Goal: Information Seeking & Learning: Learn about a topic

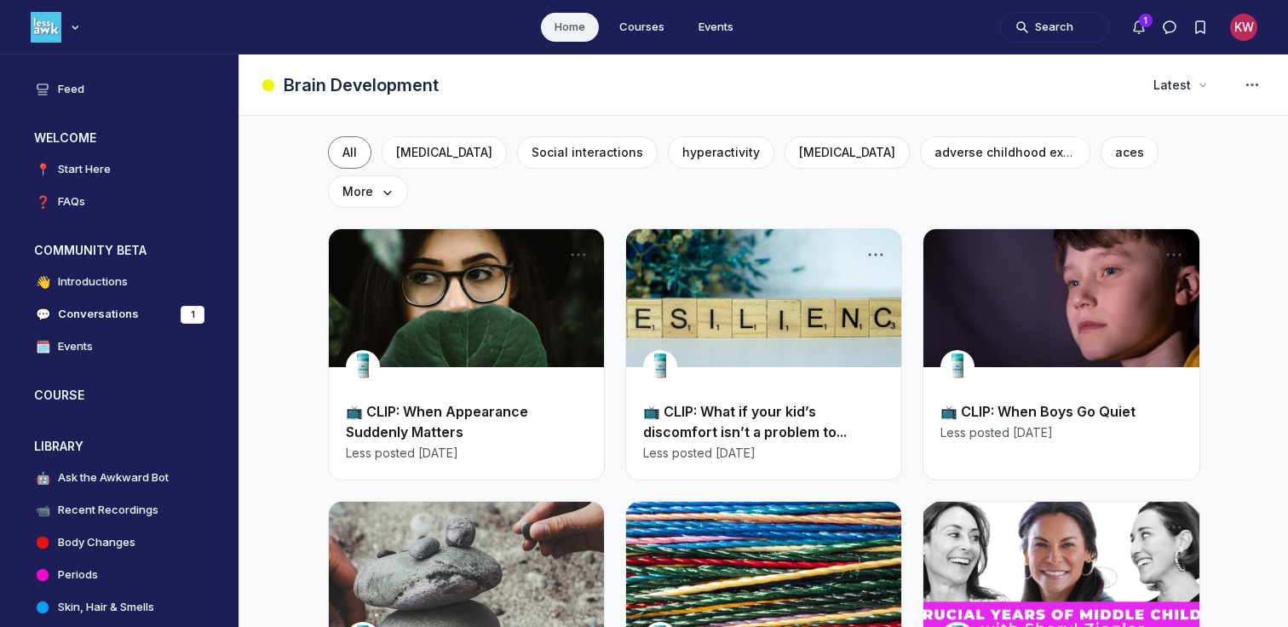
scroll to position [469, 0]
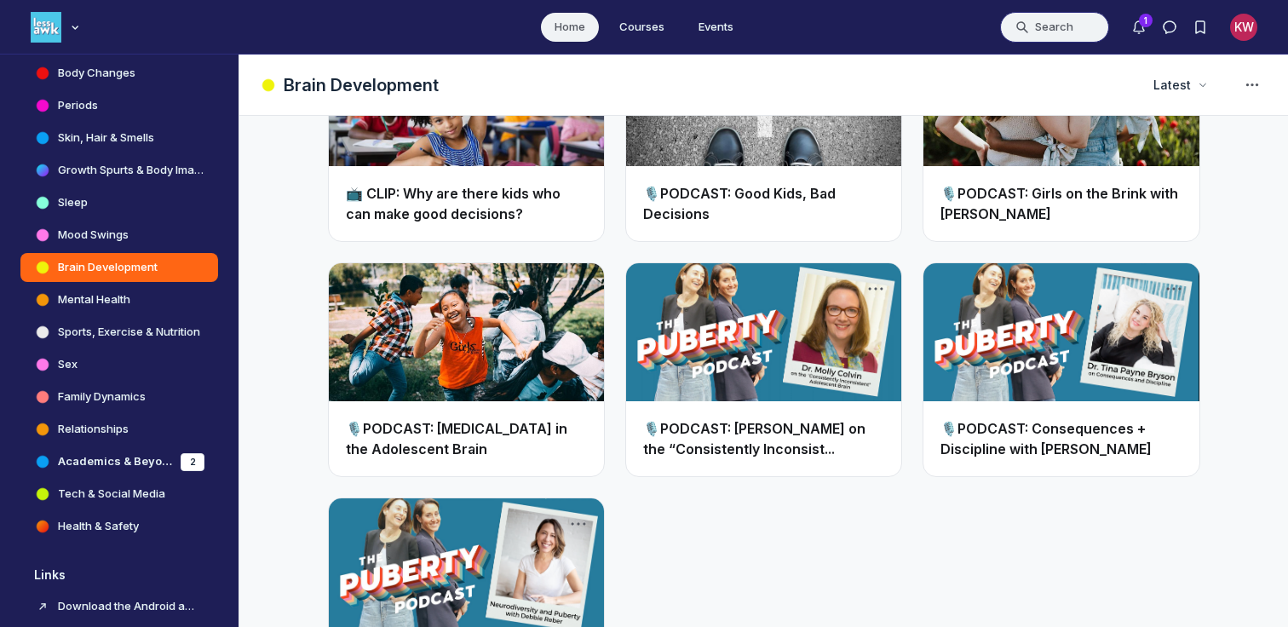
click at [1041, 21] on button "Search" at bounding box center [1054, 27] width 109 height 31
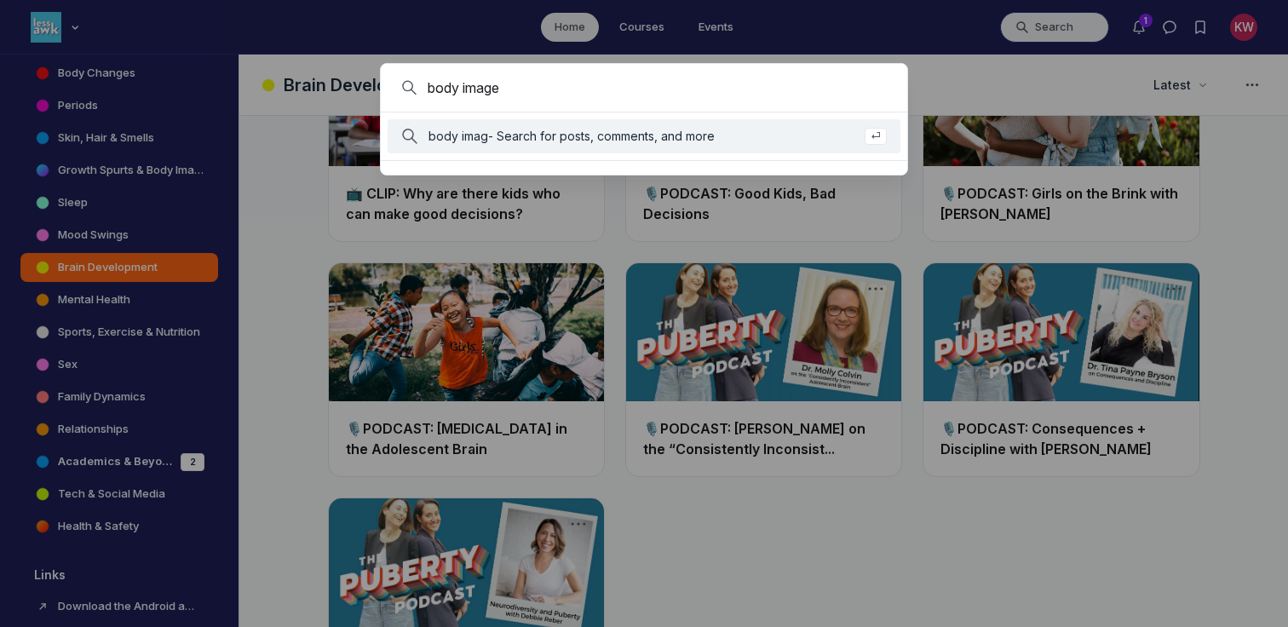
type input "body image"
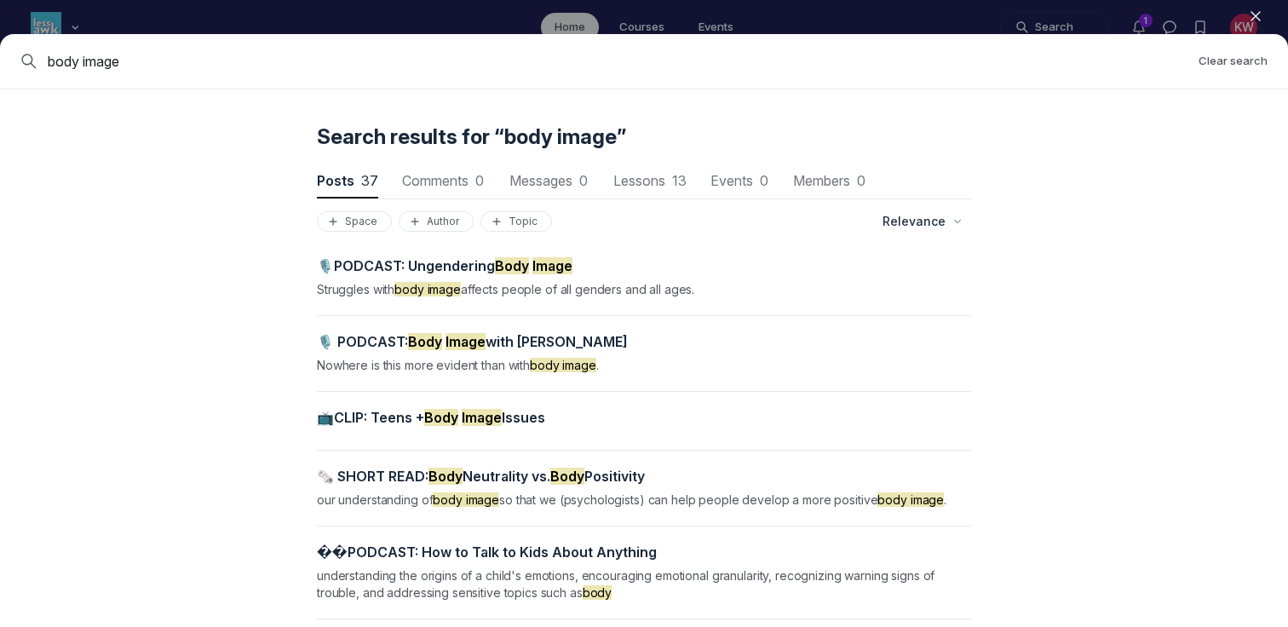
scroll to position [64, 0]
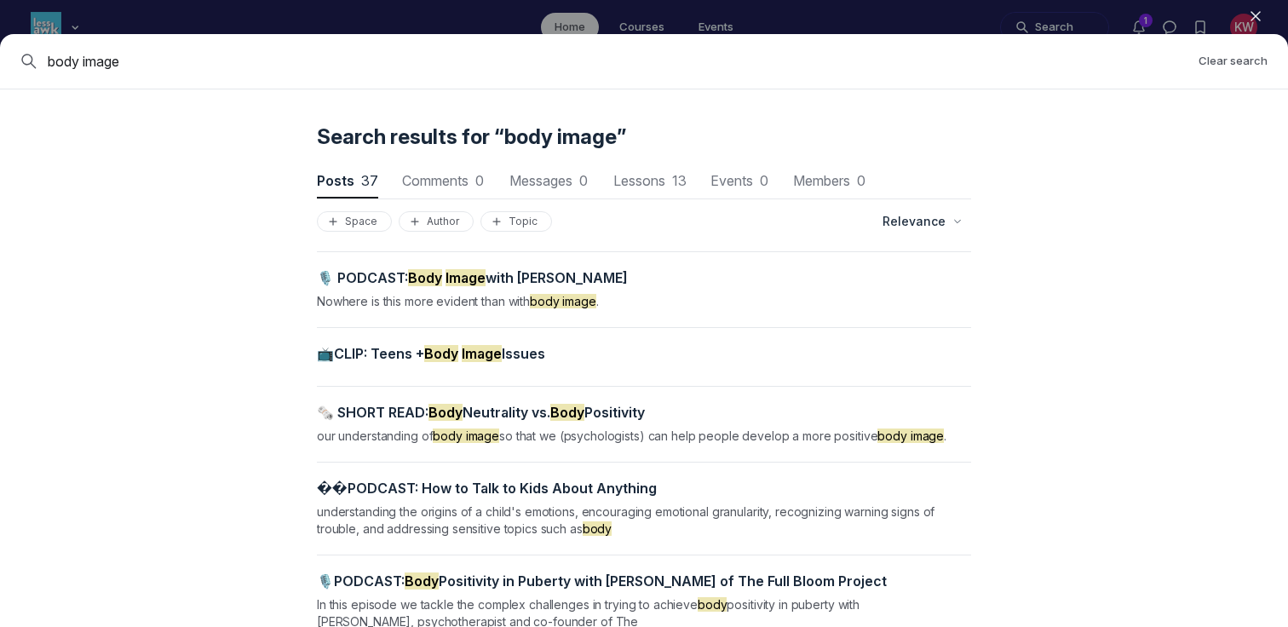
click at [400, 353] on span "📺CLIP: Teens + Body Image Issues" at bounding box center [431, 353] width 228 height 17
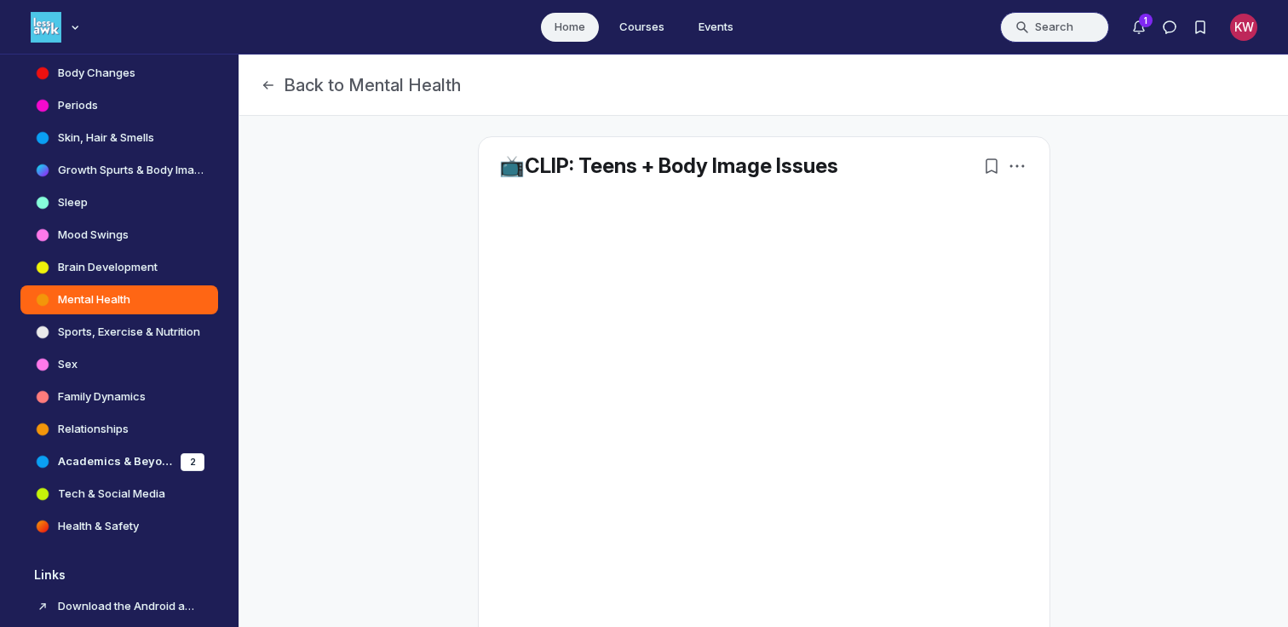
click at [1041, 24] on button "Search" at bounding box center [1054, 27] width 109 height 31
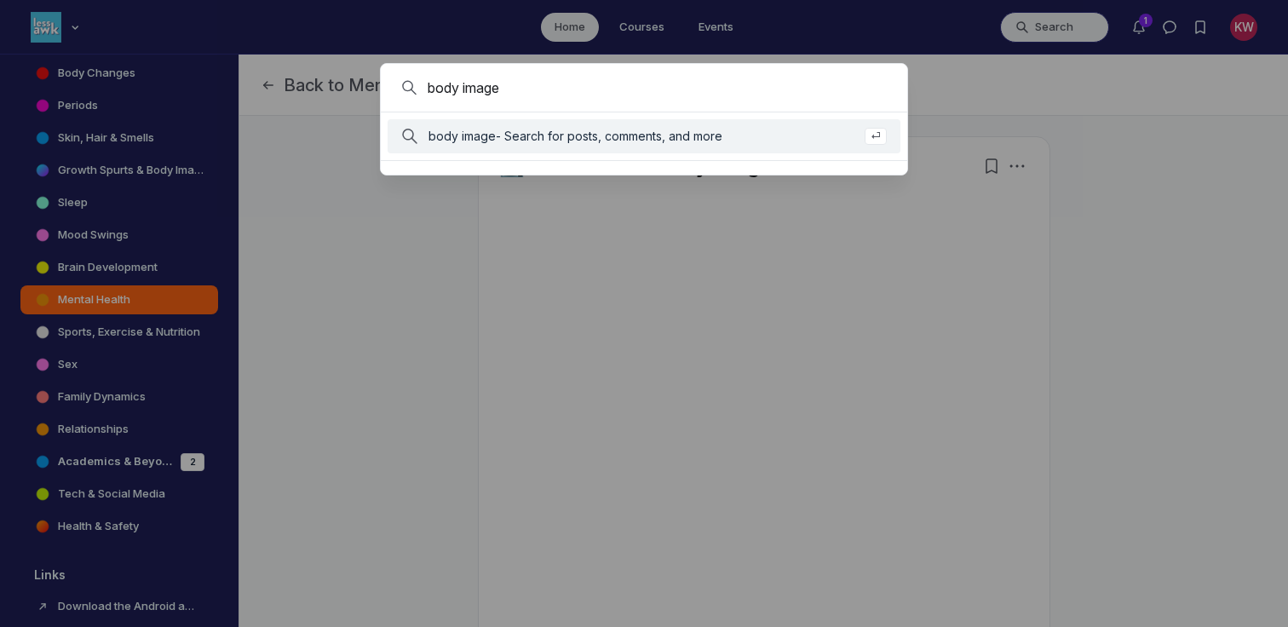
type input "body image"
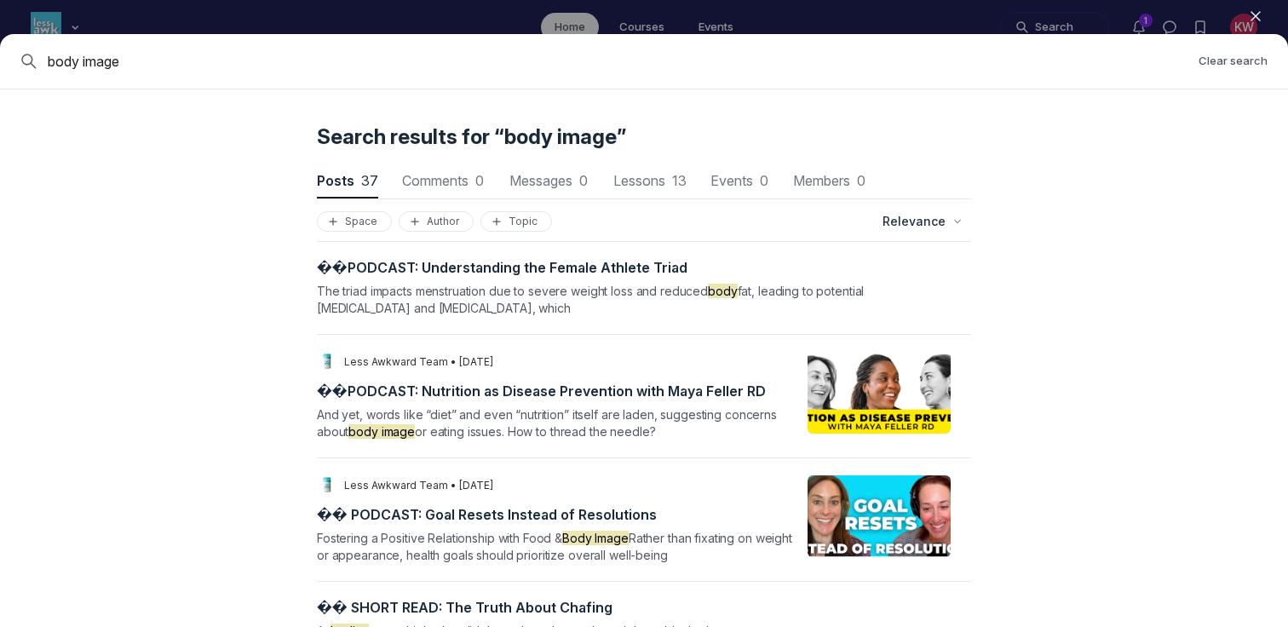
scroll to position [1578, 0]
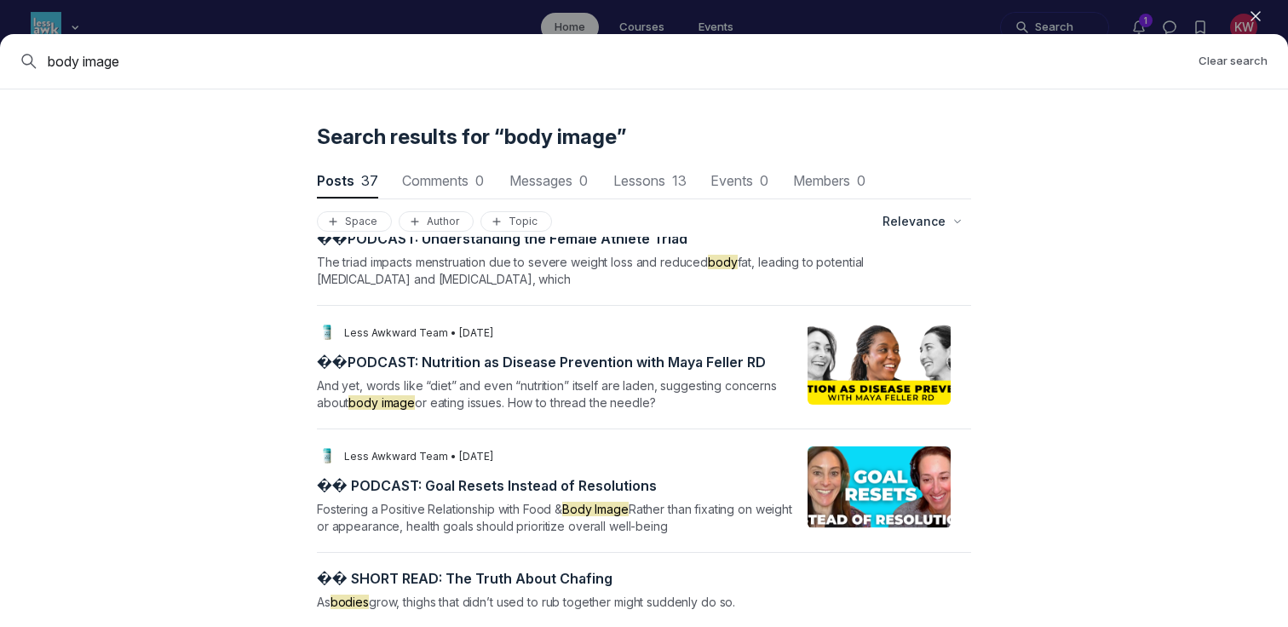
click at [1257, 14] on icon "button" at bounding box center [1255, 16] width 17 height 17
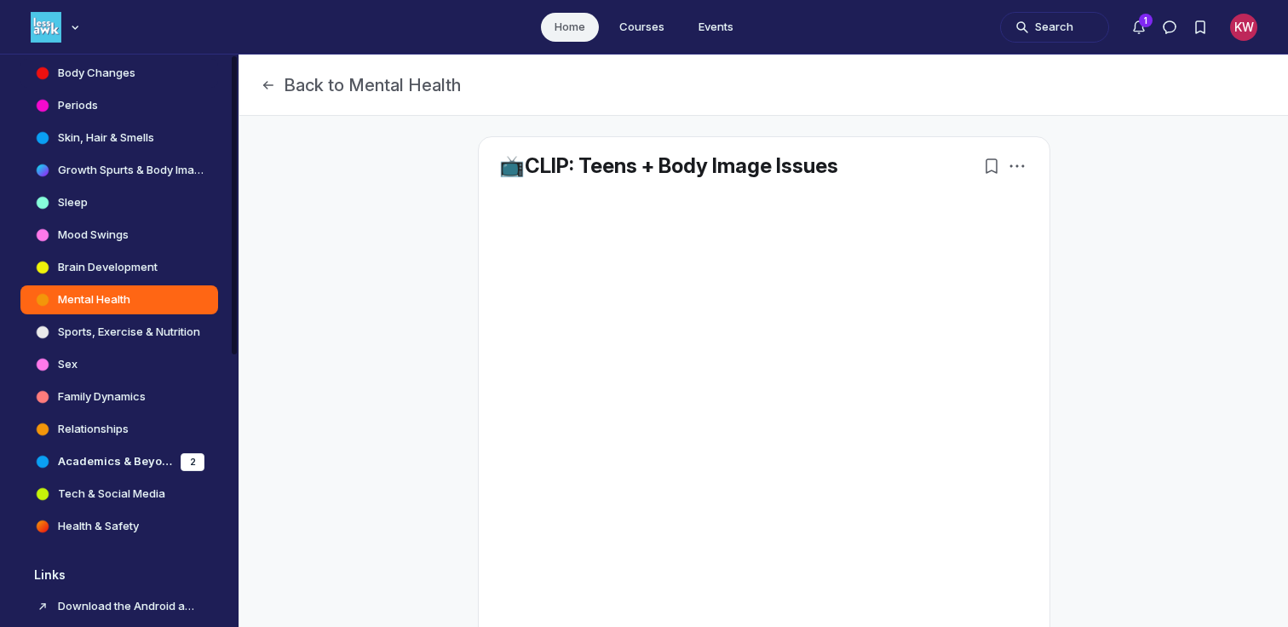
click at [80, 73] on h4 "Body Changes" at bounding box center [97, 73] width 78 height 17
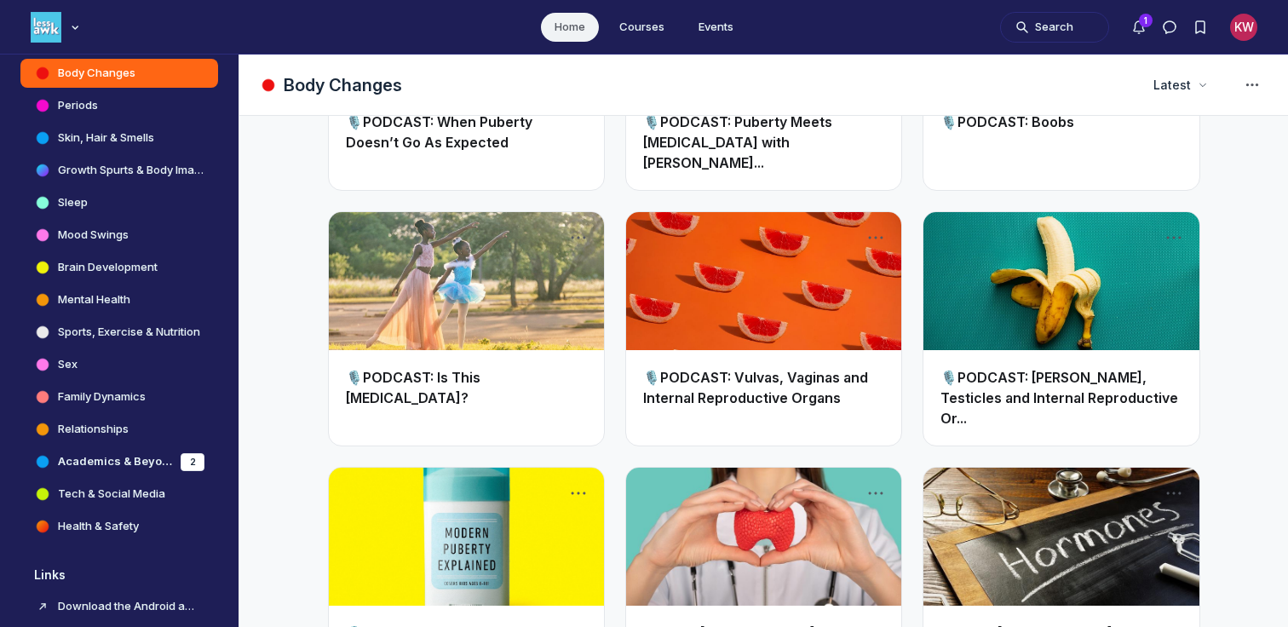
scroll to position [6188, 0]
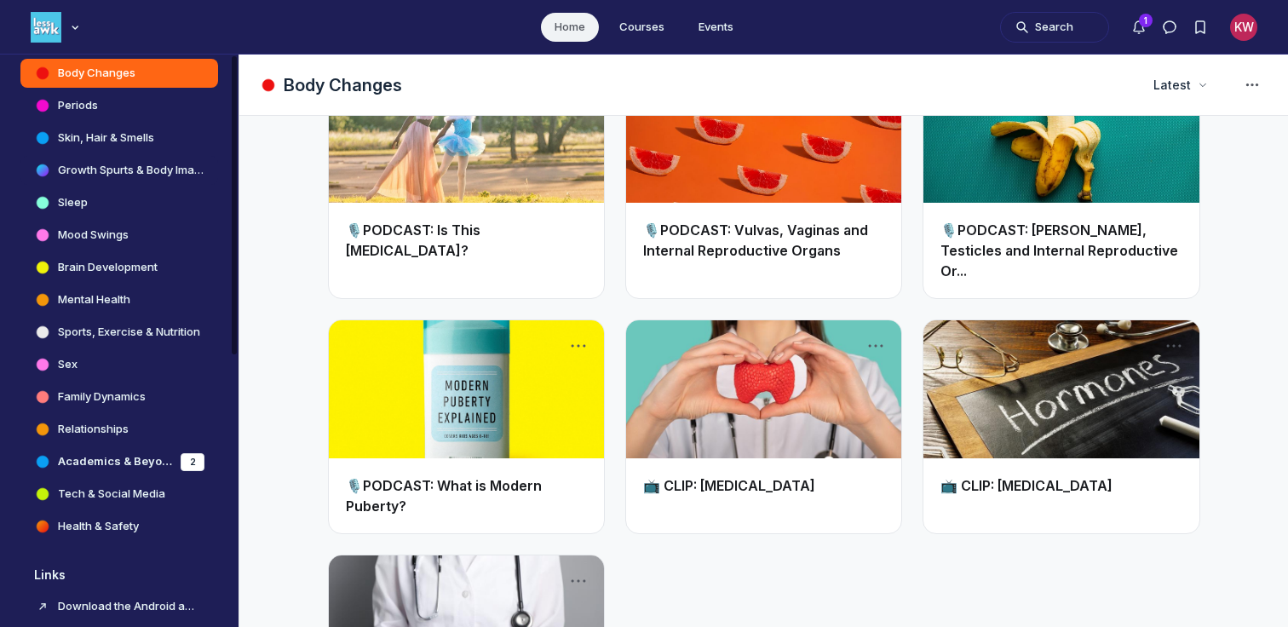
click at [122, 174] on h4 "Growth Spurts & Body Image" at bounding box center [131, 170] width 146 height 17
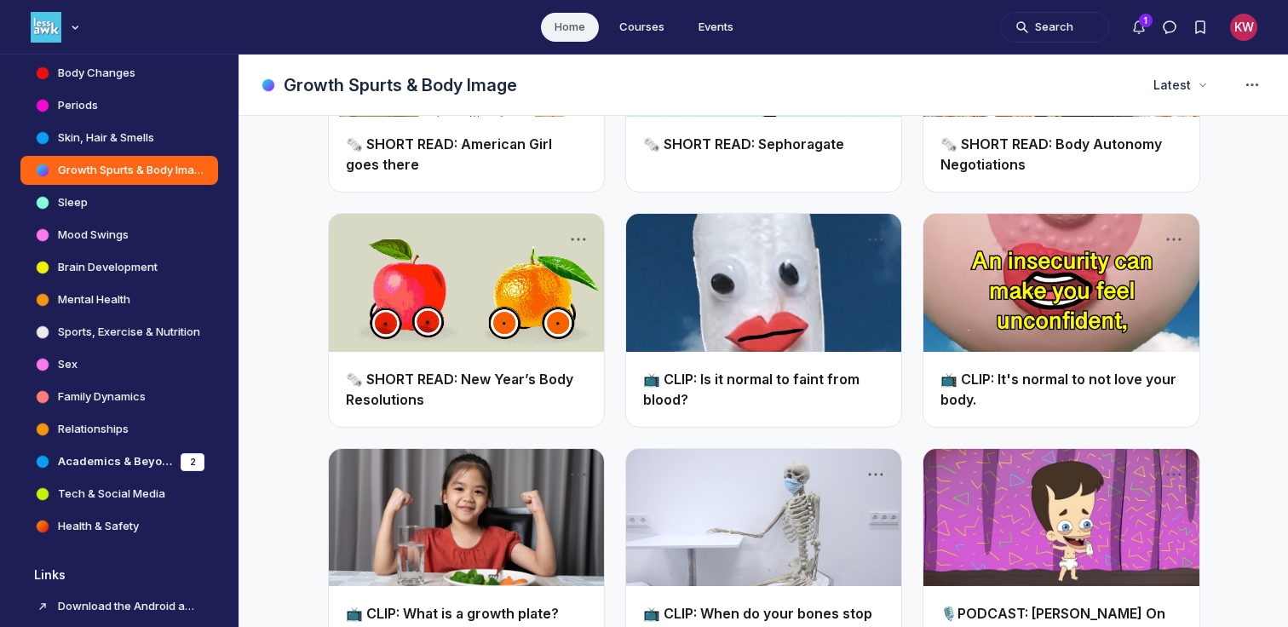
scroll to position [636, 0]
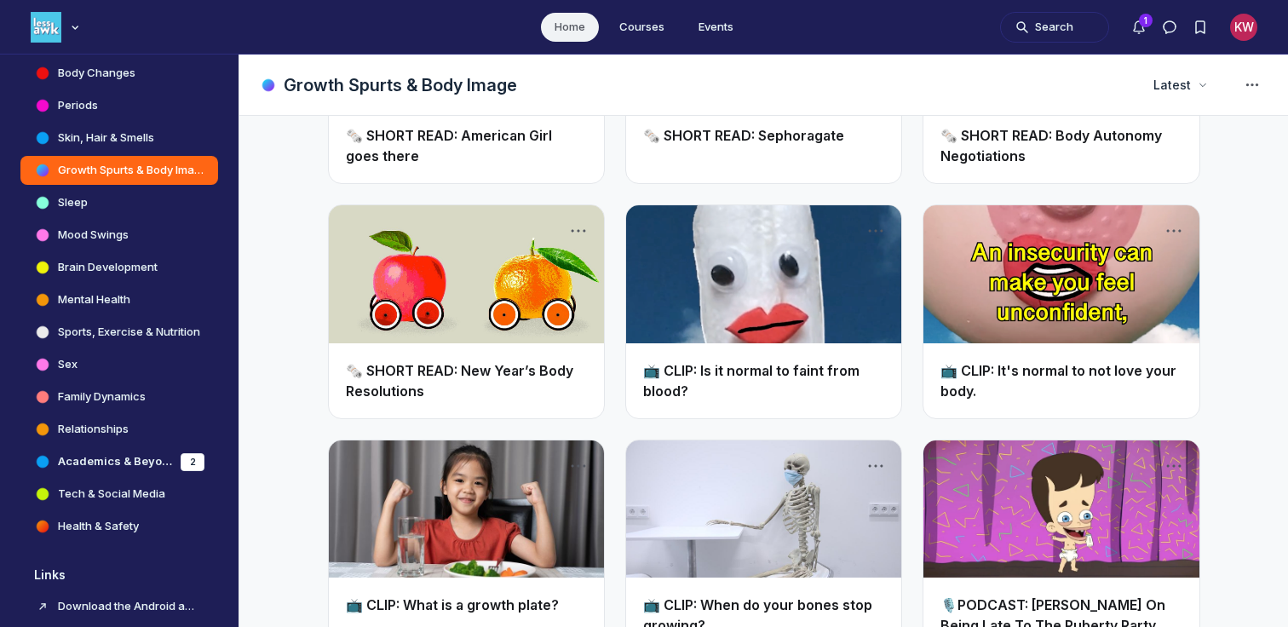
click at [1110, 269] on link "Main Content" at bounding box center [1060, 274] width 275 height 138
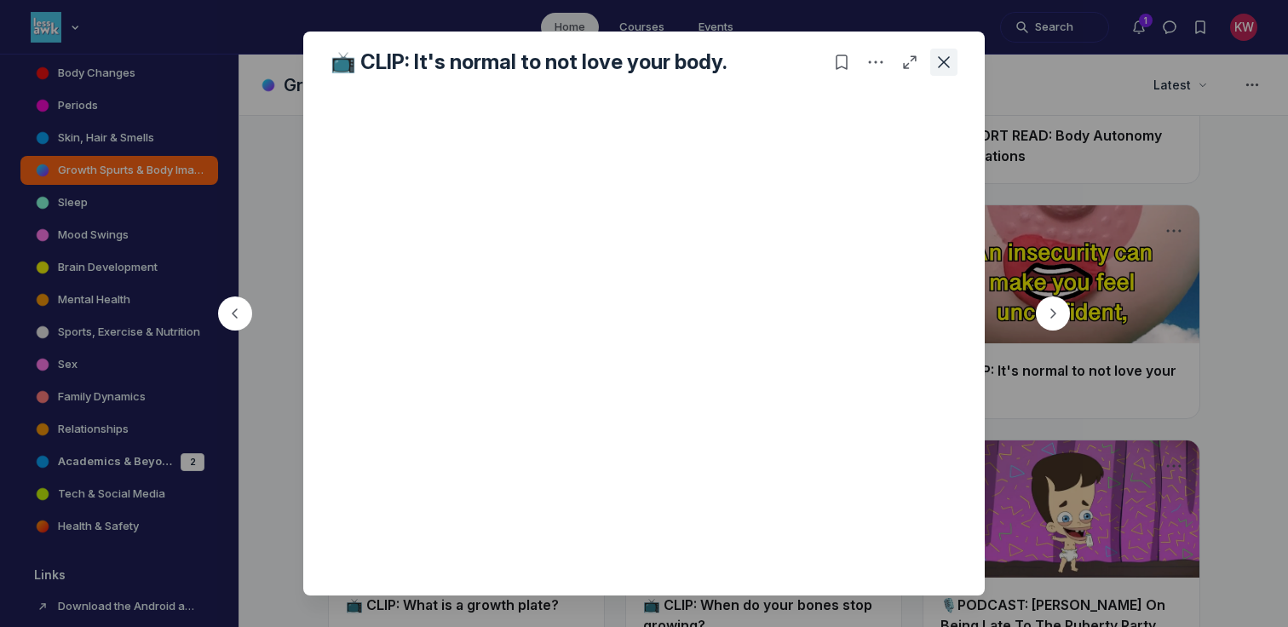
click at [951, 63] on icon "Close post" at bounding box center [943, 62] width 17 height 17
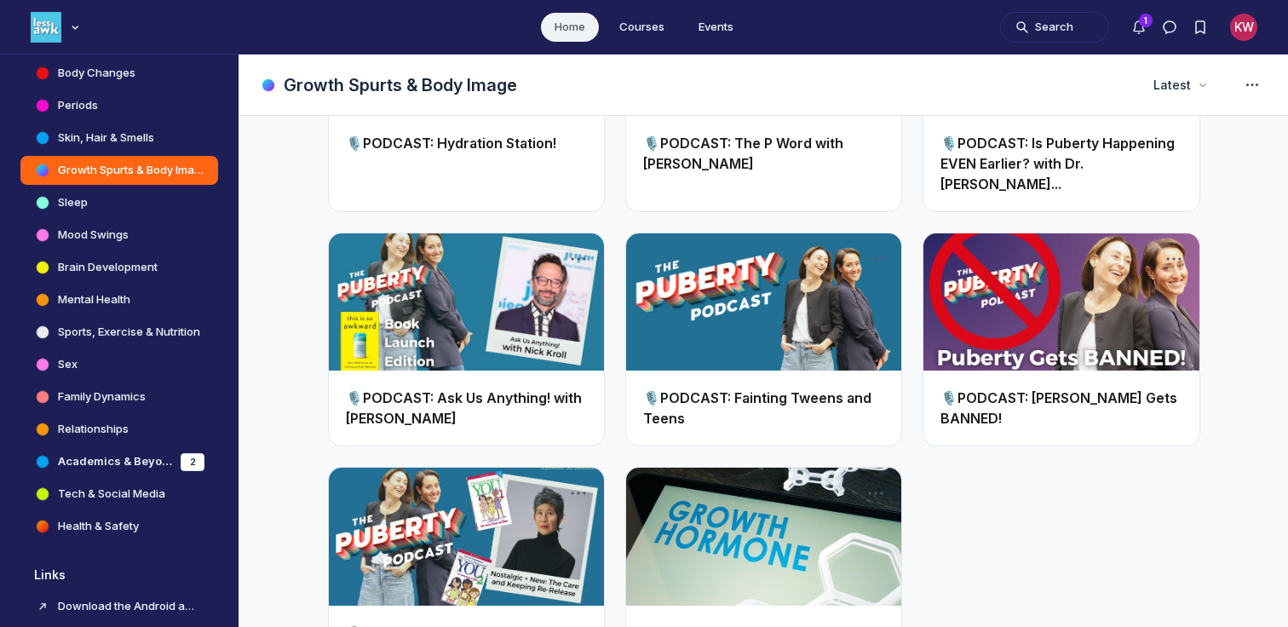
scroll to position [3031, 0]
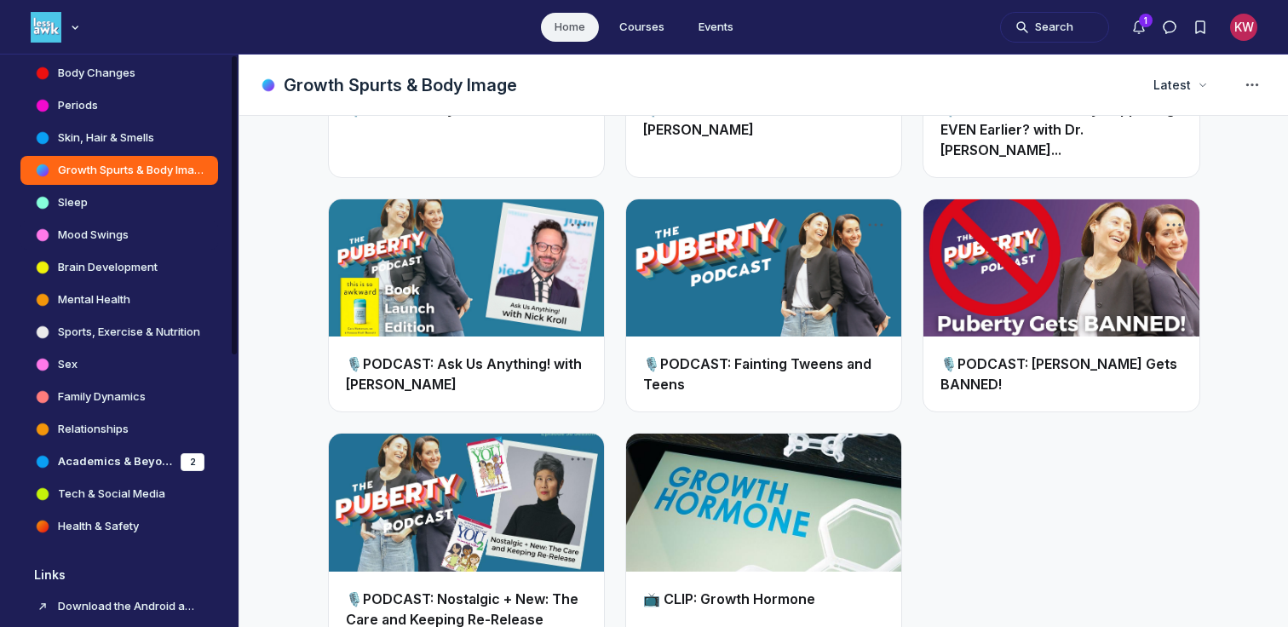
click at [83, 237] on h4 "Mood Swings" at bounding box center [93, 235] width 71 height 17
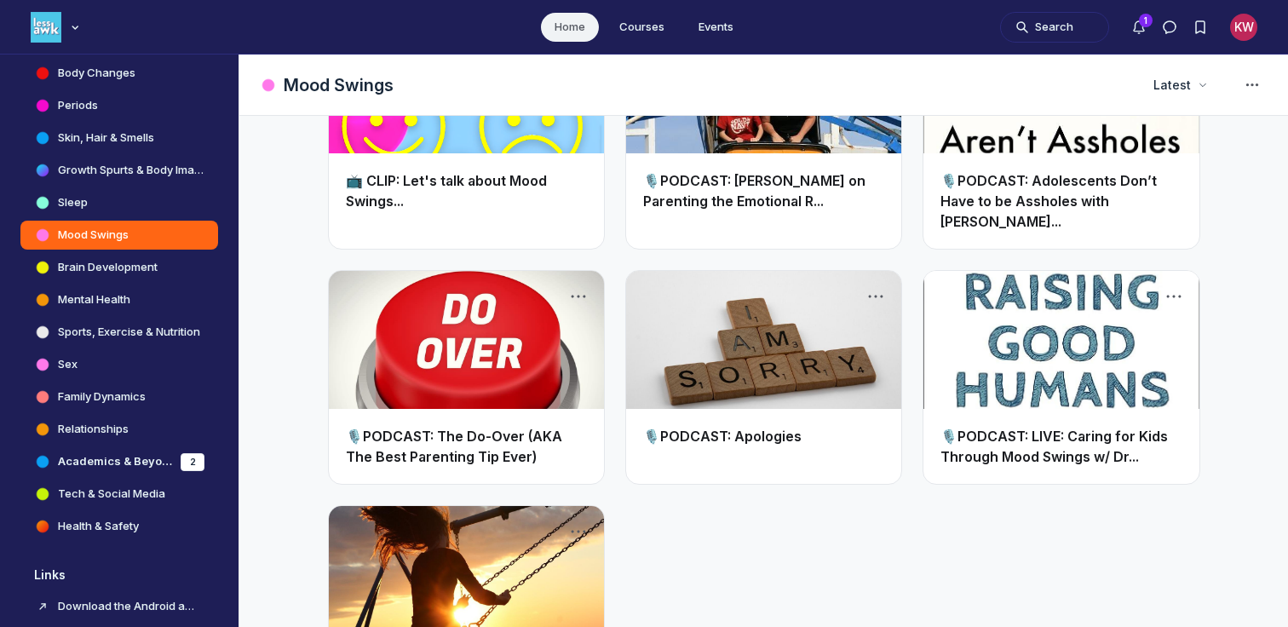
scroll to position [552, 0]
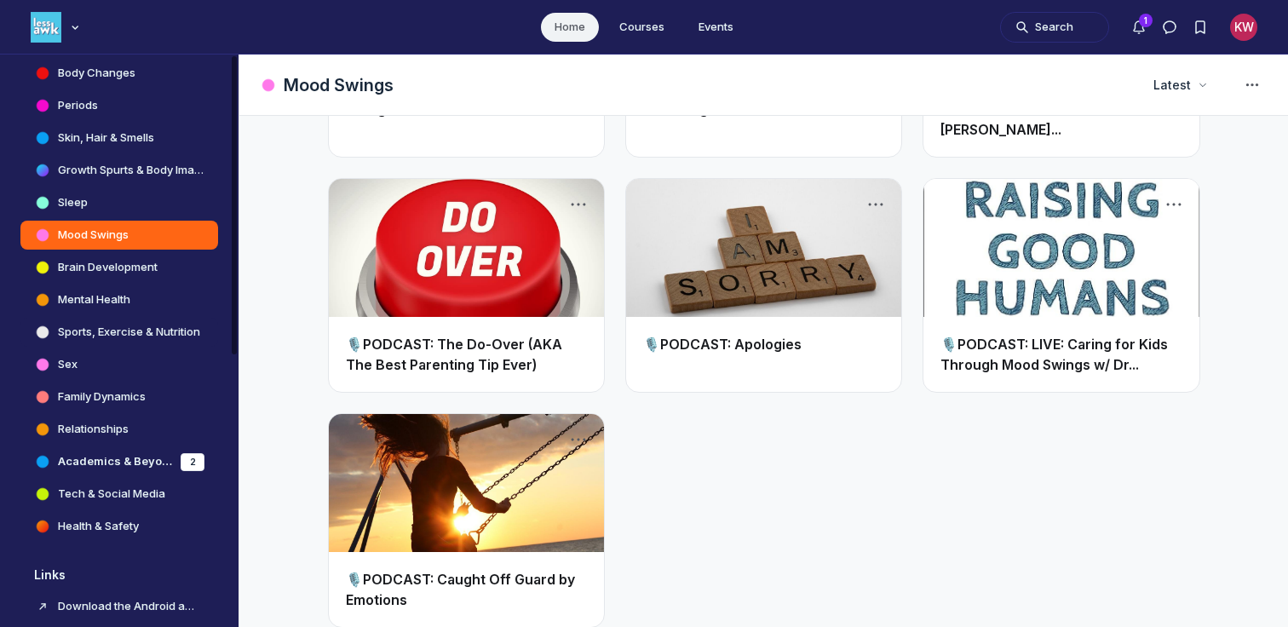
click at [107, 335] on h4 "Sports, Exercise & Nutrition" at bounding box center [129, 332] width 142 height 17
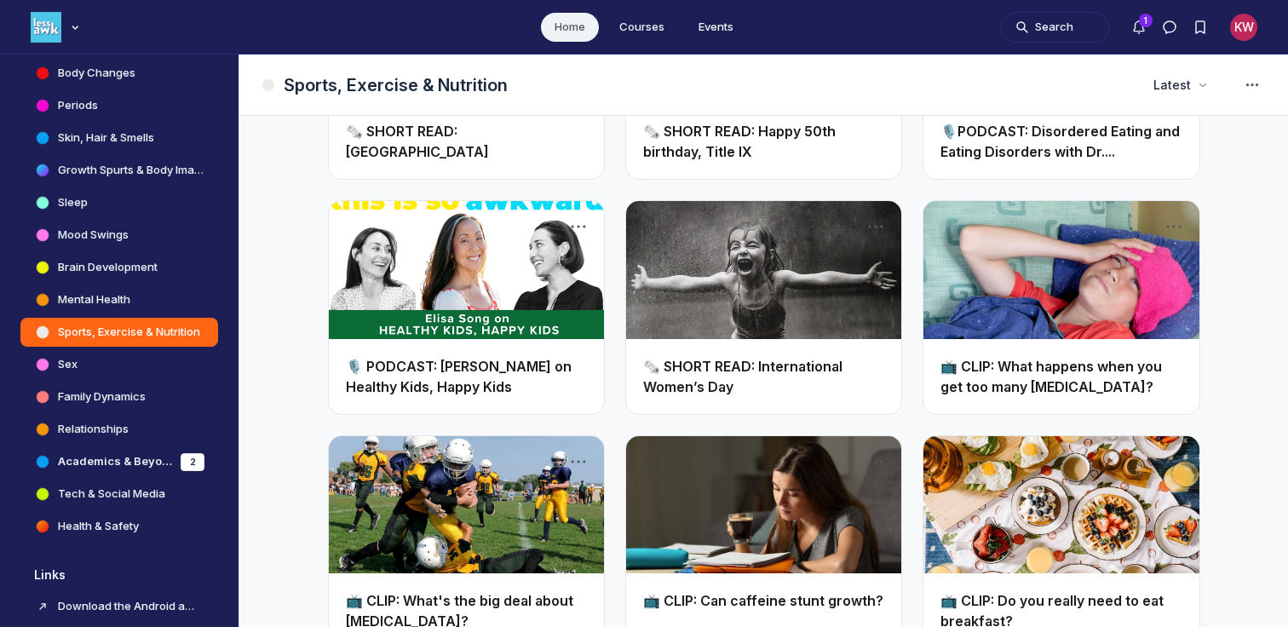
scroll to position [929, 0]
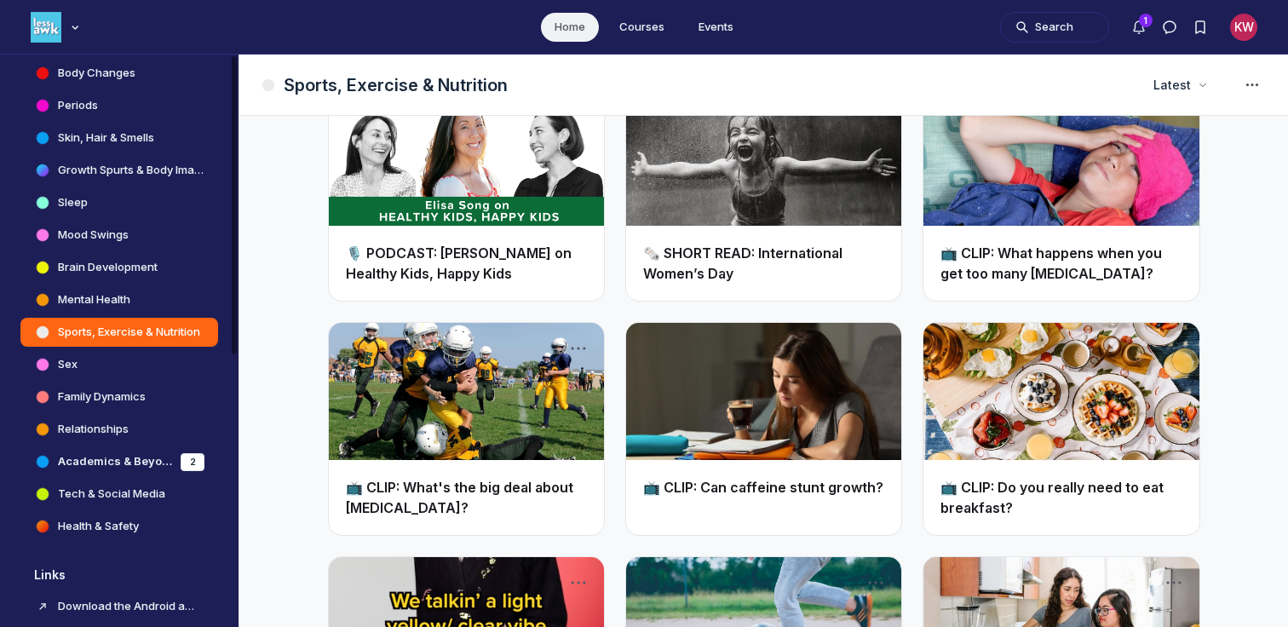
click at [101, 492] on h4 "Tech & Social Media" at bounding box center [111, 493] width 107 height 17
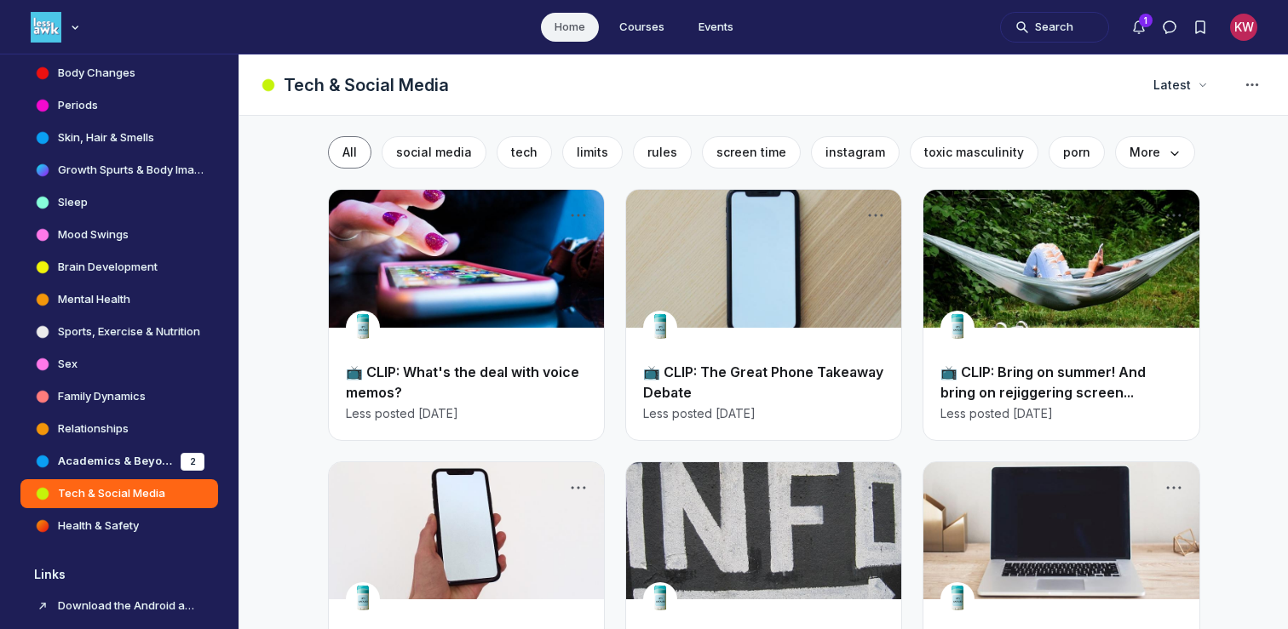
scroll to position [4743, 3262]
click at [1025, 32] on button "Search" at bounding box center [1054, 27] width 109 height 31
click at [1050, 26] on div at bounding box center [644, 314] width 1288 height 629
click at [1048, 26] on button "Search" at bounding box center [1054, 27] width 109 height 31
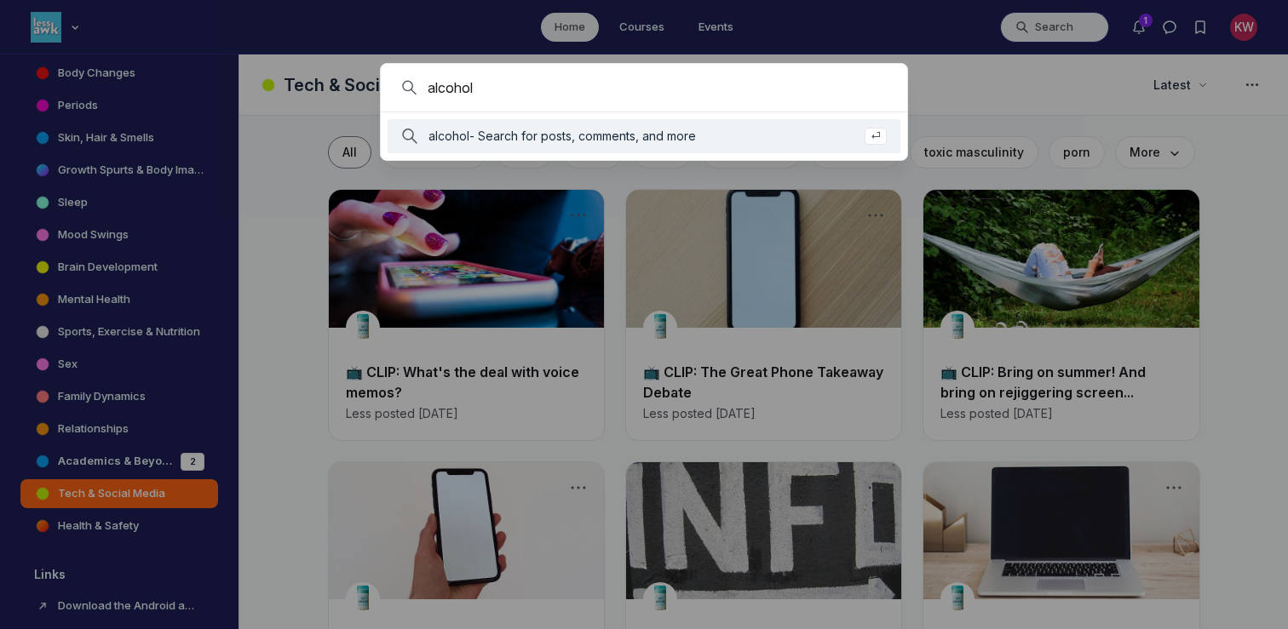
type input "alcohol"
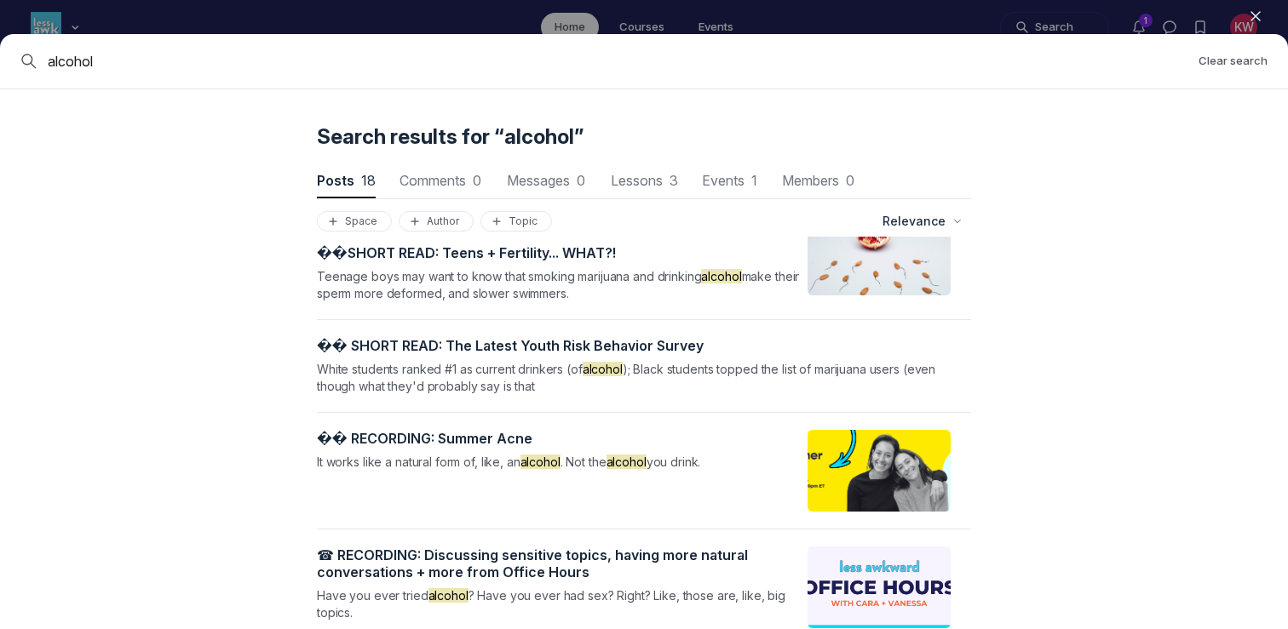
scroll to position [1469, 0]
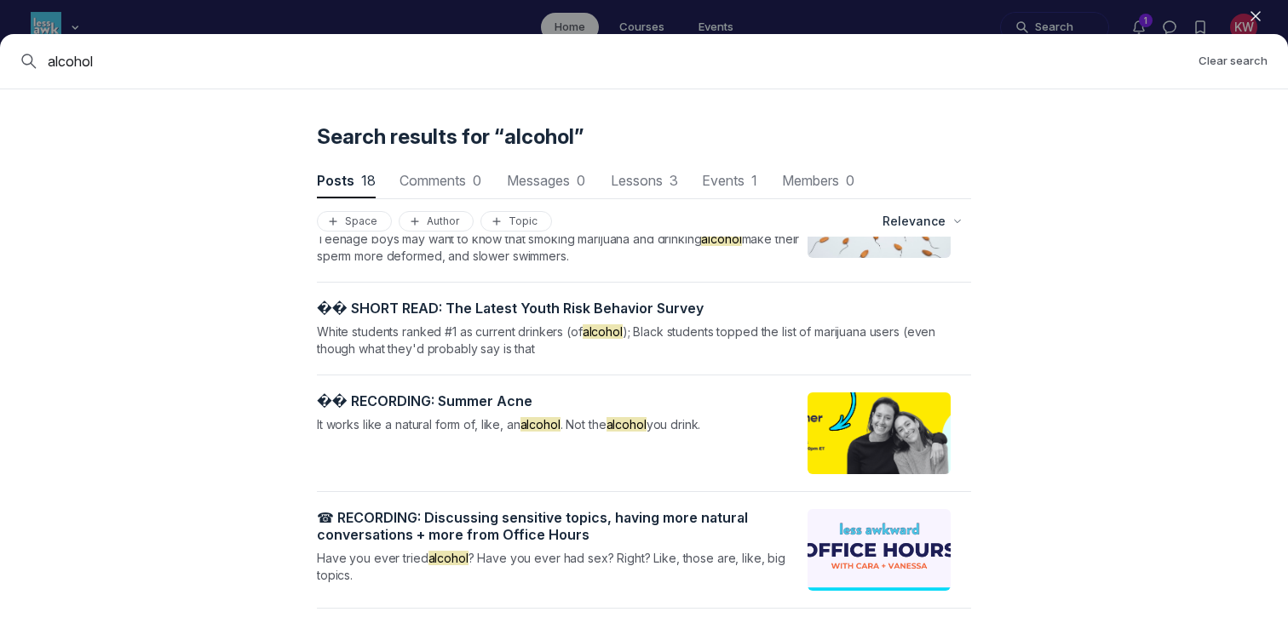
drag, startPoint x: 152, startPoint y: 60, endPoint x: 0, endPoint y: 54, distance: 152.6
click at [0, 54] on div "alcohol Clear search" at bounding box center [644, 61] width 1288 height 55
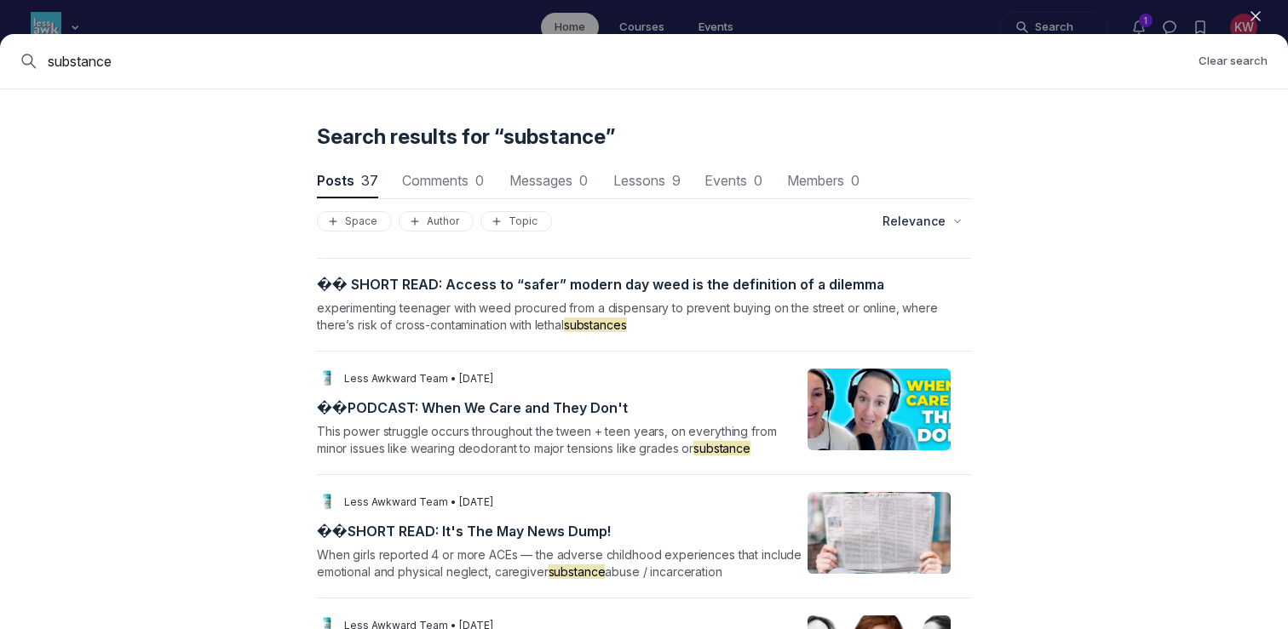
scroll to position [2725, 0]
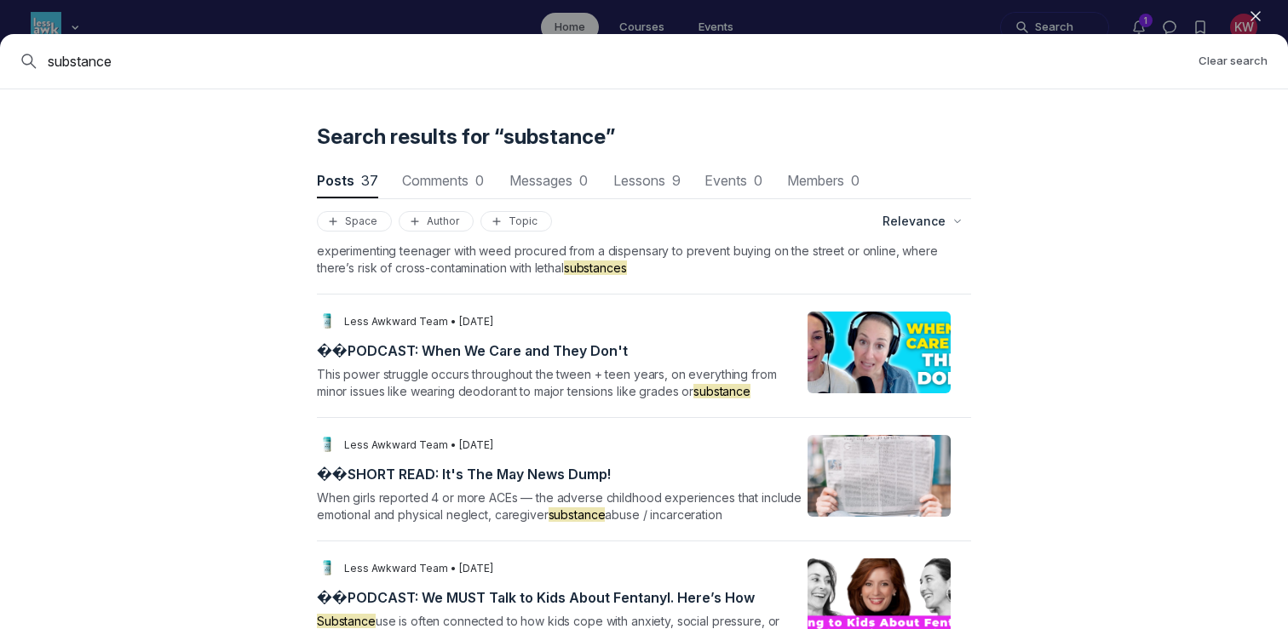
drag, startPoint x: 167, startPoint y: 55, endPoint x: 0, endPoint y: 49, distance: 167.1
click at [0, 49] on div "substance Clear search" at bounding box center [644, 61] width 1288 height 55
type input "drinking"
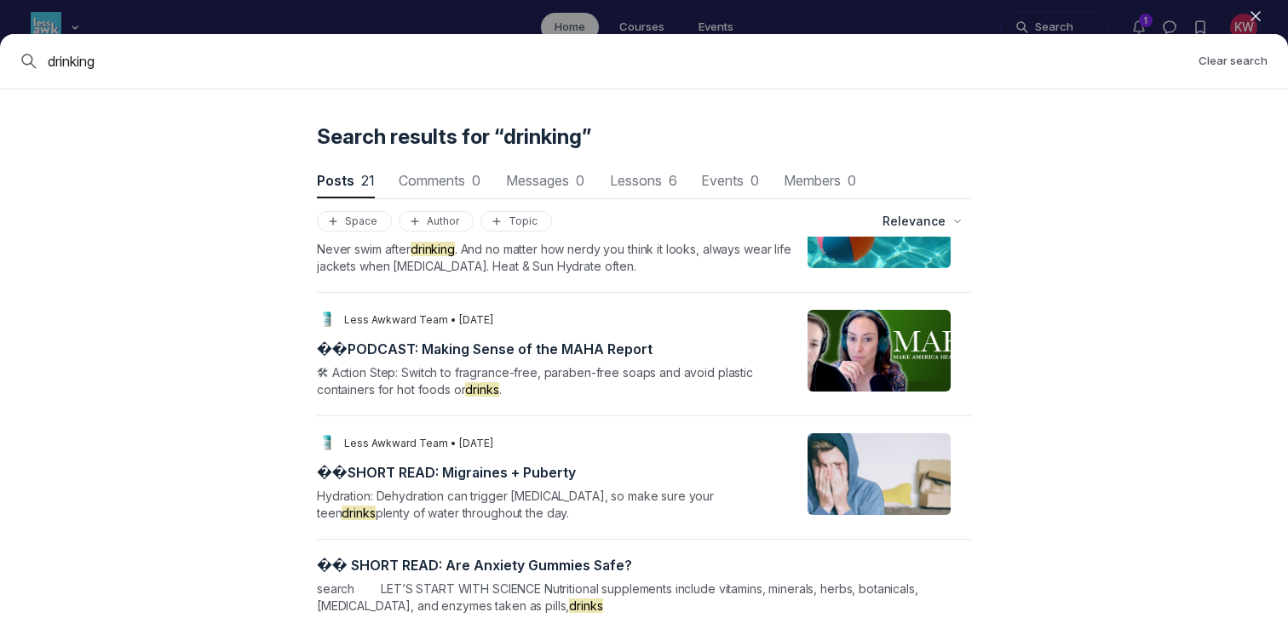
scroll to position [1819, 0]
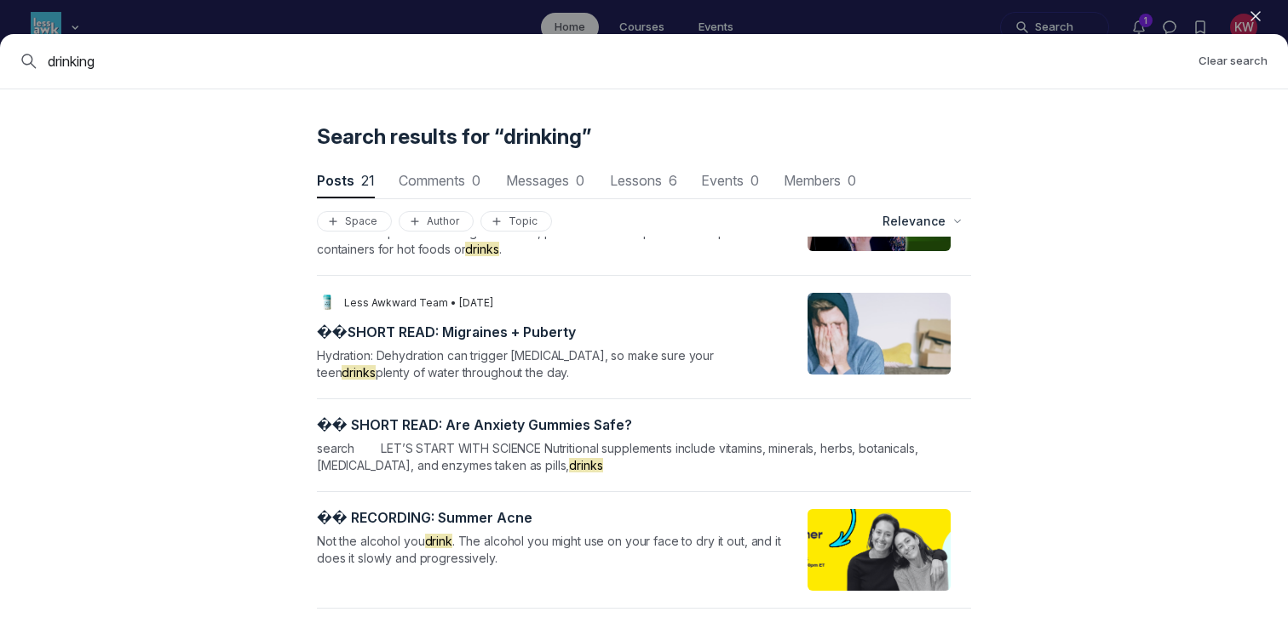
click at [1250, 19] on icon "button" at bounding box center [1255, 16] width 17 height 17
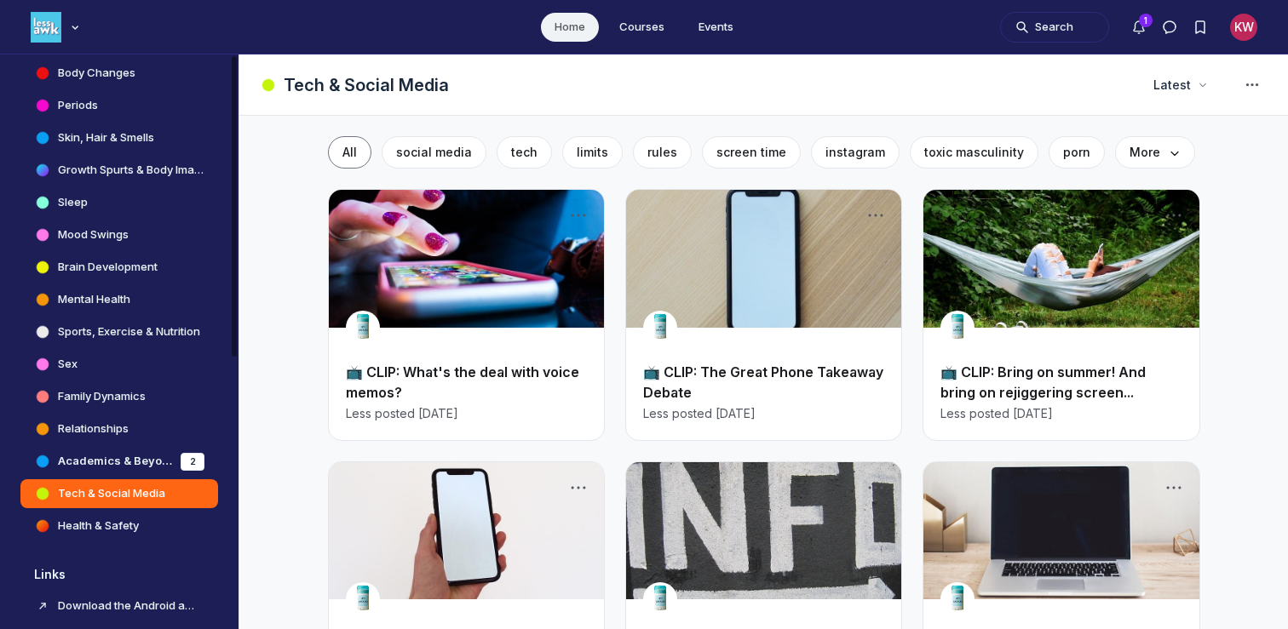
click at [103, 270] on h4 "Brain Development" at bounding box center [108, 267] width 100 height 17
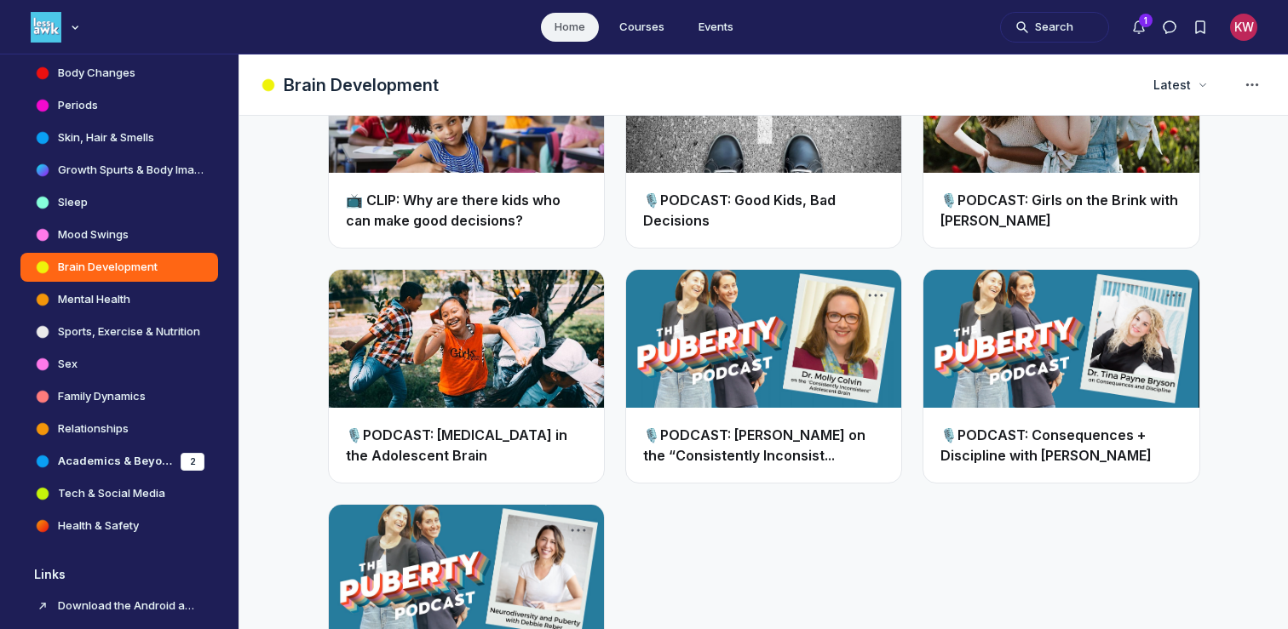
scroll to position [2159, 0]
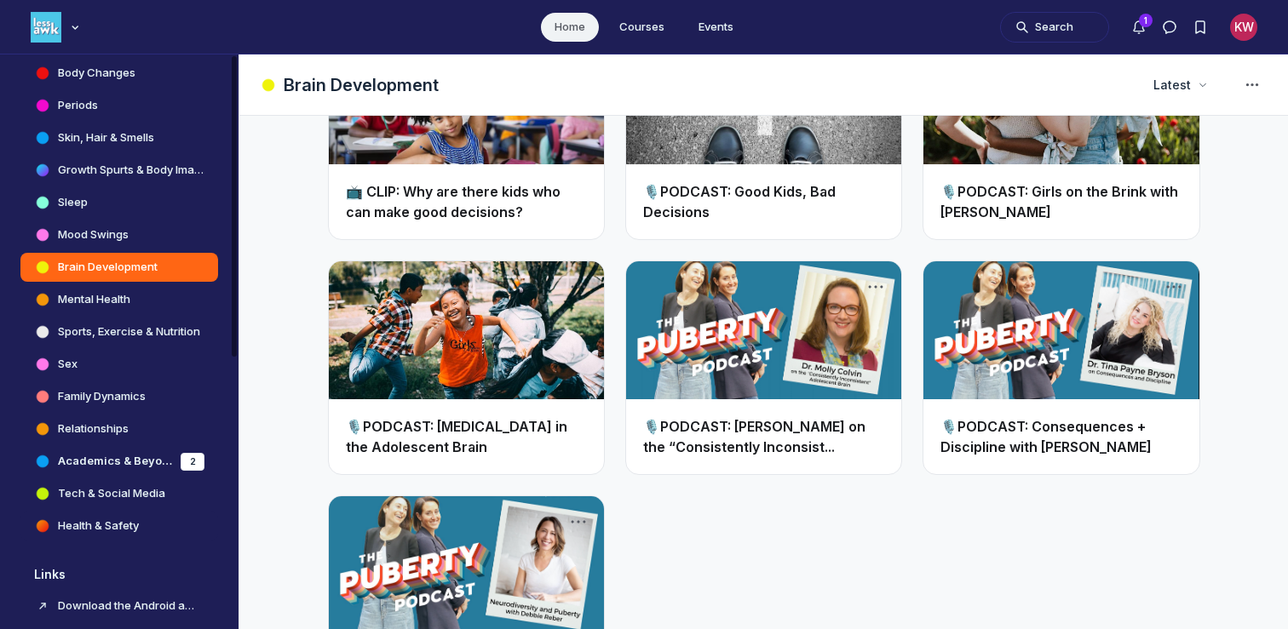
click at [90, 530] on h4 "Health & Safety" at bounding box center [98, 526] width 81 height 17
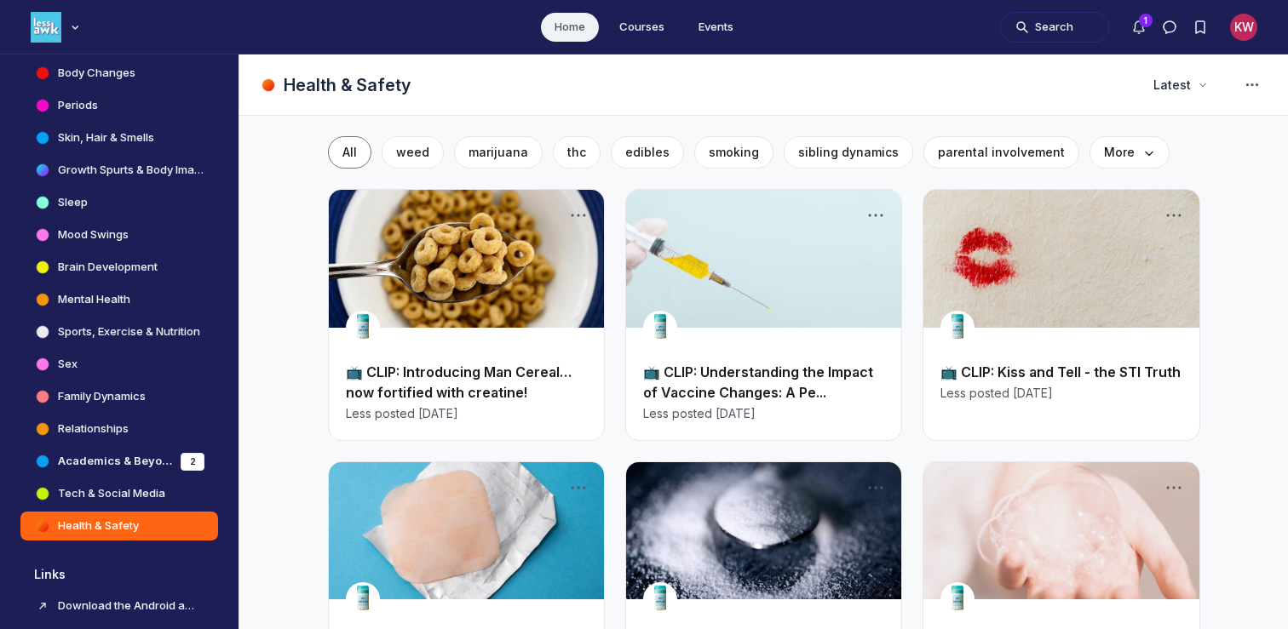
click at [435, 310] on link "Main Content" at bounding box center [466, 259] width 275 height 138
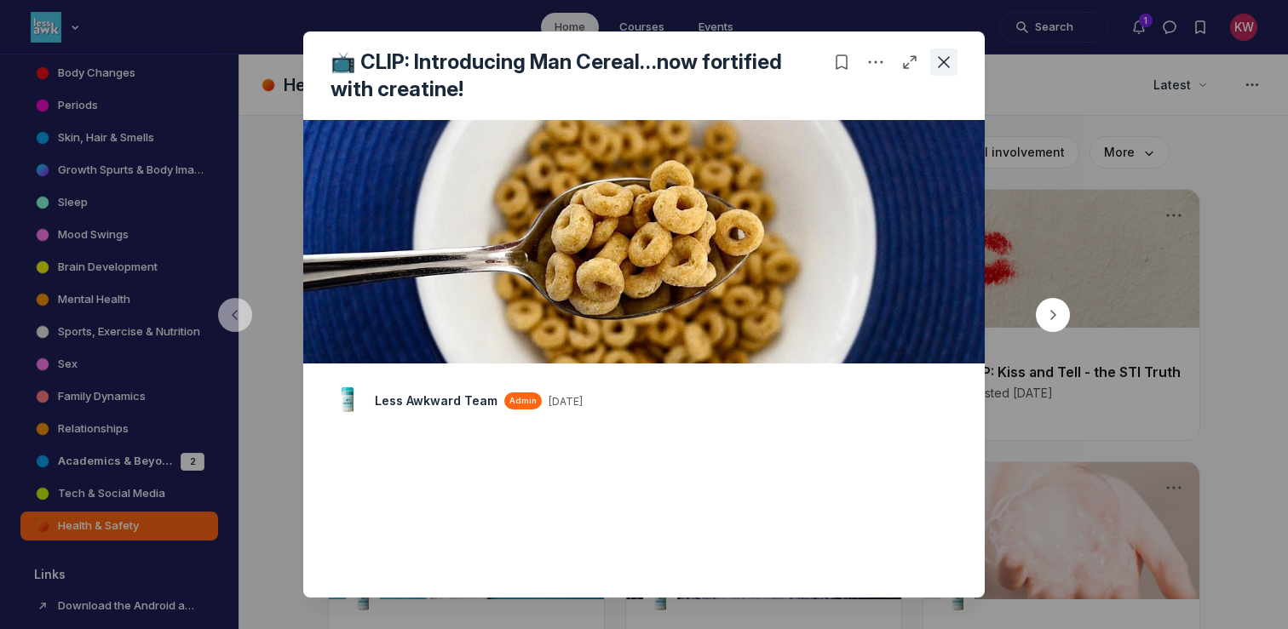
click at [939, 60] on icon "Close post" at bounding box center [943, 62] width 17 height 17
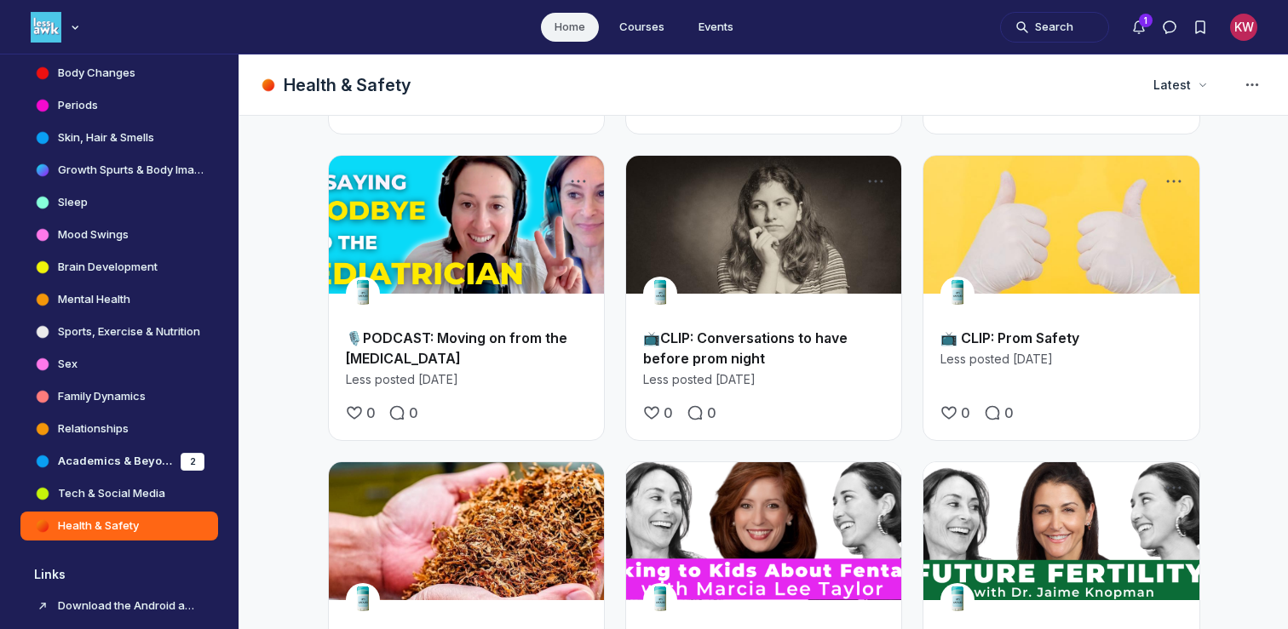
scroll to position [1505, 0]
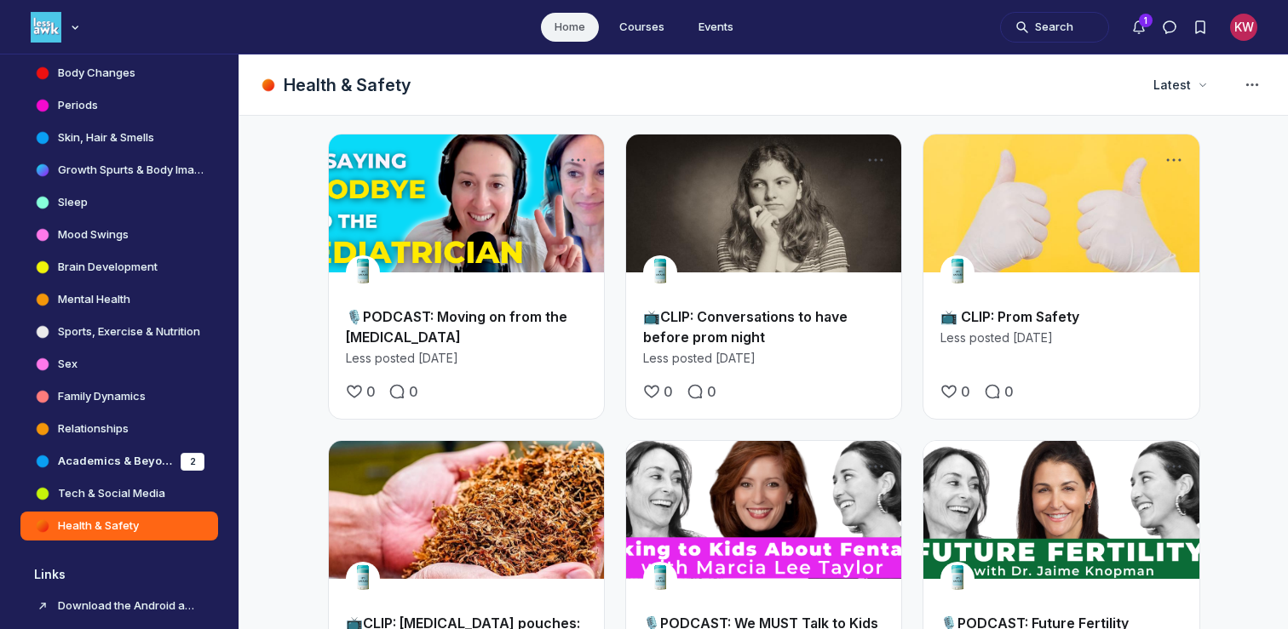
click at [729, 223] on link "Main Content" at bounding box center [763, 204] width 275 height 138
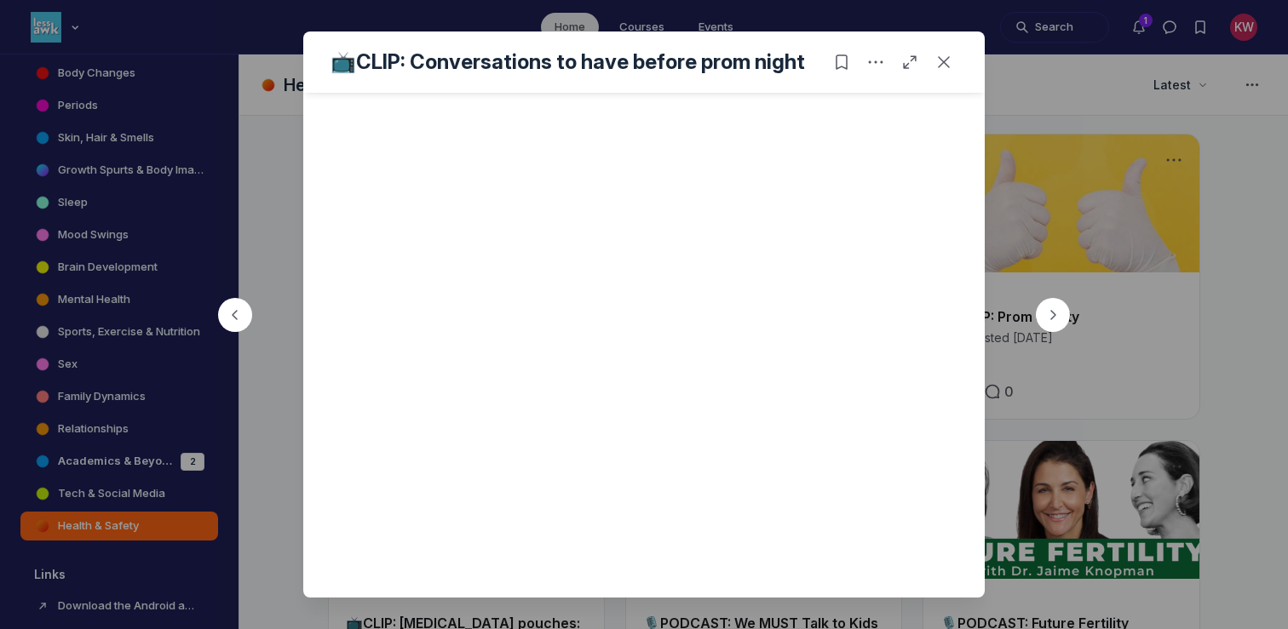
scroll to position [477, 0]
click at [945, 73] on button "Close post" at bounding box center [943, 62] width 27 height 27
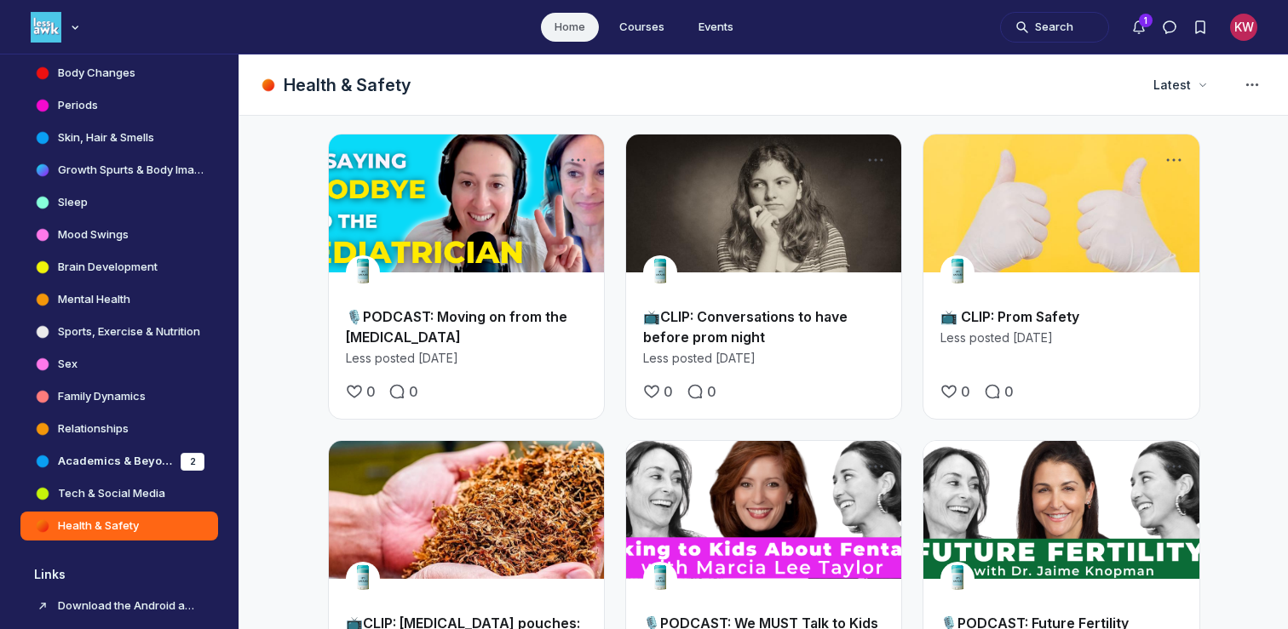
click at [1017, 238] on link "Main Content" at bounding box center [1060, 204] width 275 height 138
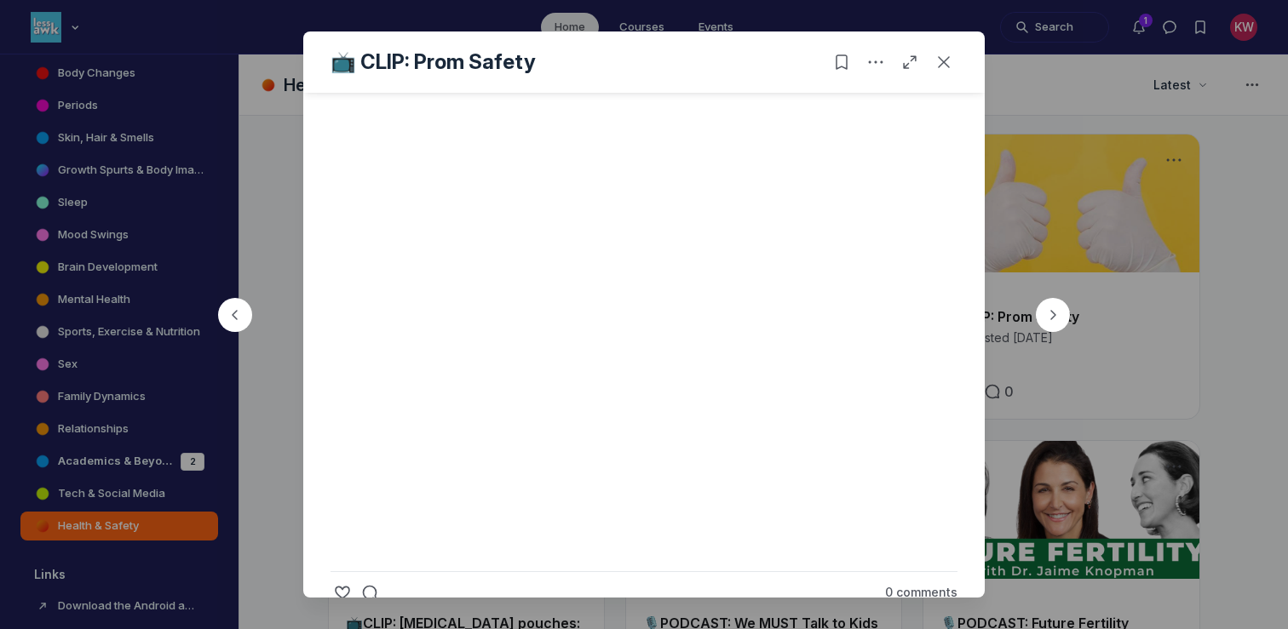
scroll to position [492, 0]
click at [944, 60] on use "Close post" at bounding box center [944, 62] width 12 height 12
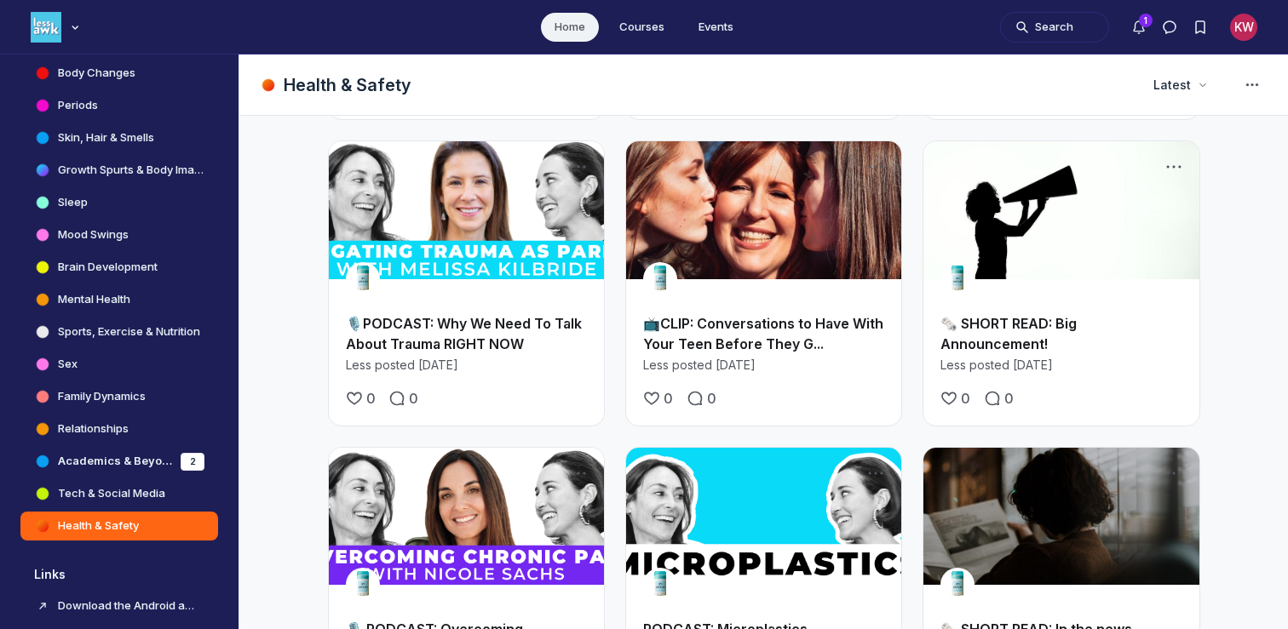
scroll to position [2743, 0]
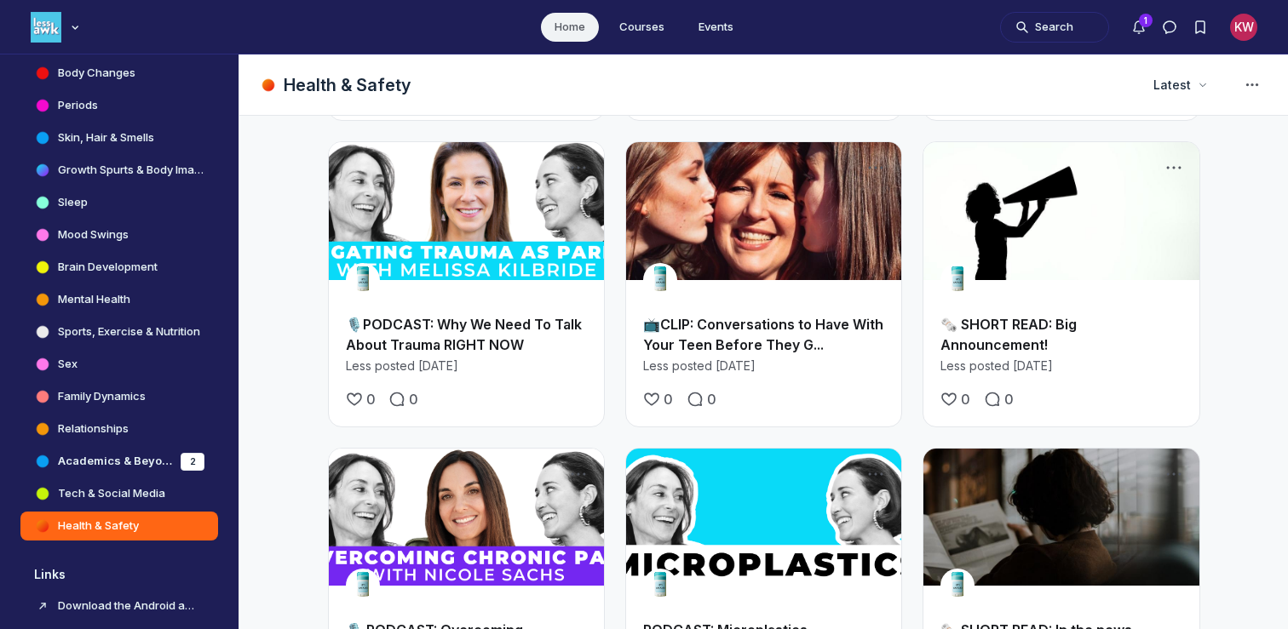
click at [721, 316] on link "📺CLIP: Conversations to Have With Your Teen Before They G..." at bounding box center [763, 334] width 240 height 37
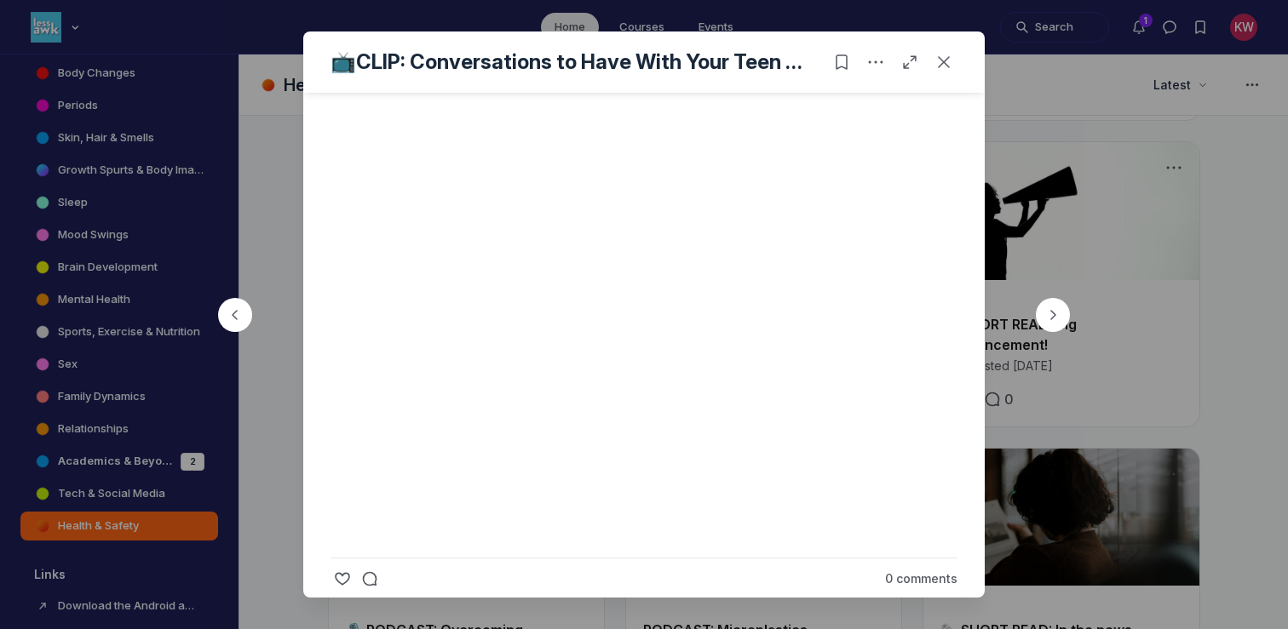
scroll to position [497, 0]
click at [939, 59] on icon "Close post" at bounding box center [943, 62] width 17 height 17
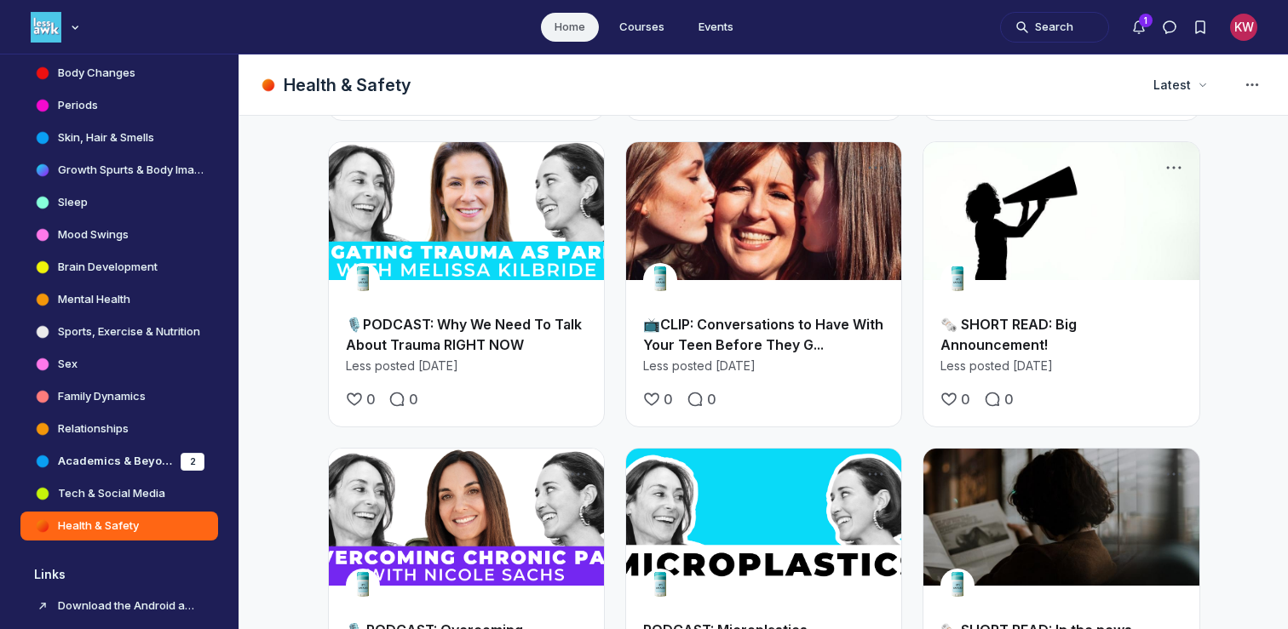
click at [744, 316] on link "📺CLIP: Conversations to Have With Your Teen Before They G..." at bounding box center [763, 334] width 240 height 37
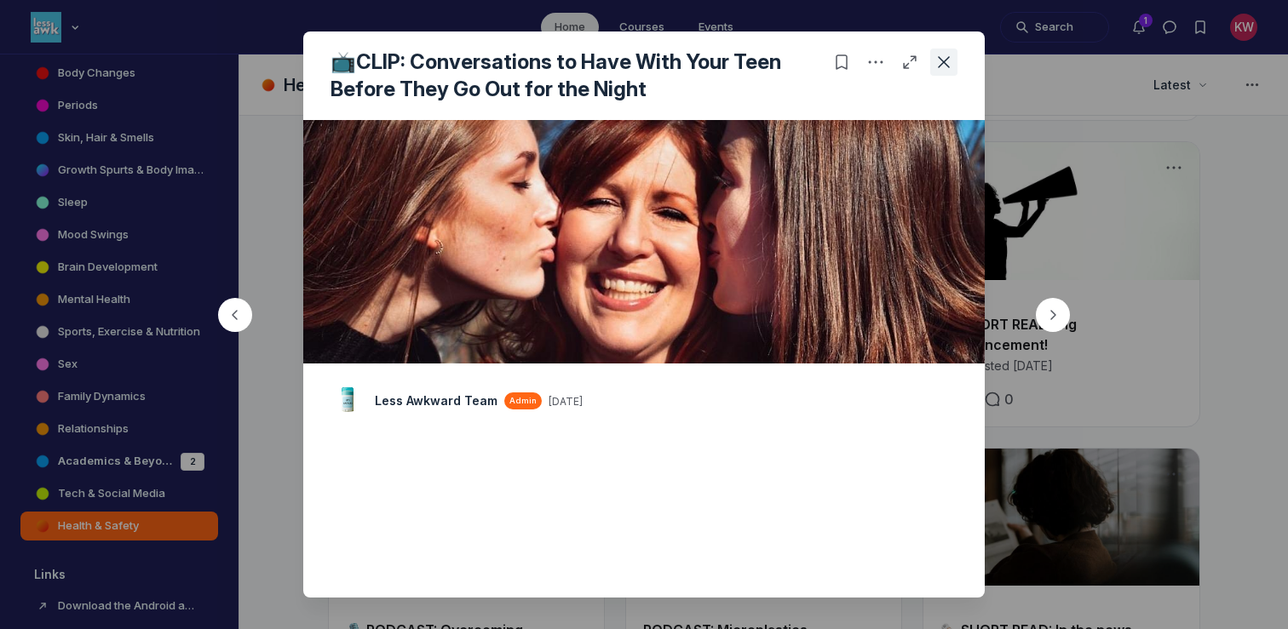
click at [938, 61] on icon "Close post" at bounding box center [943, 62] width 17 height 17
